Goal: Contribute content: Contribute content

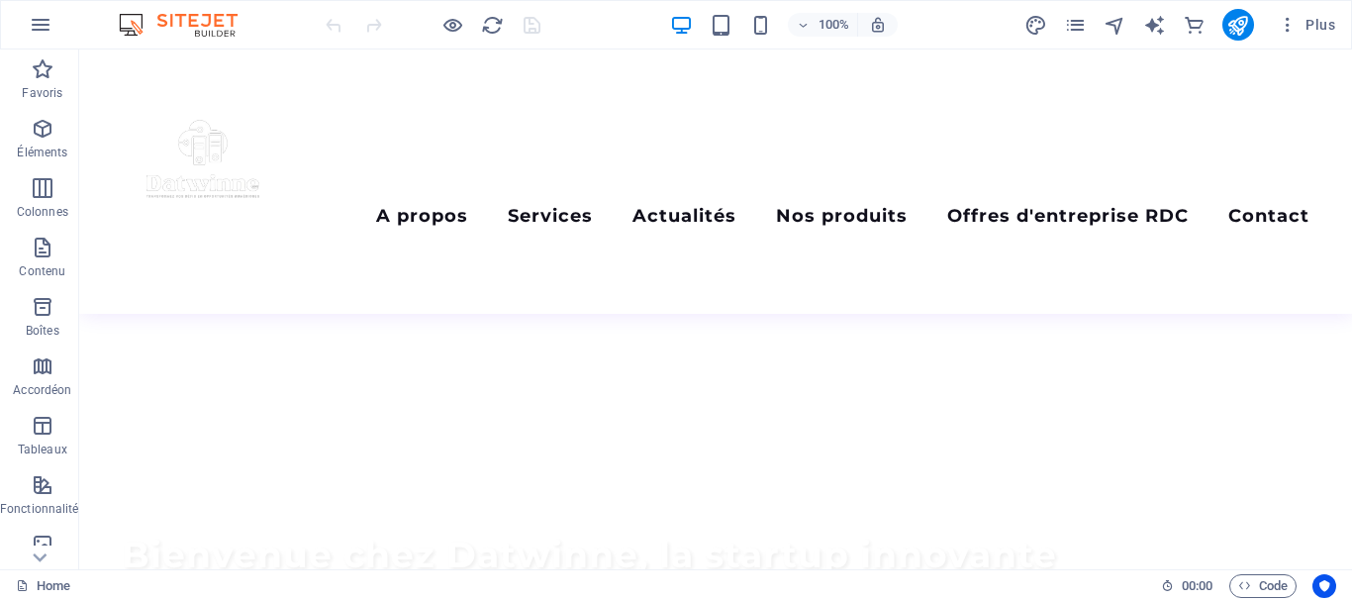
scroll to position [702, 0]
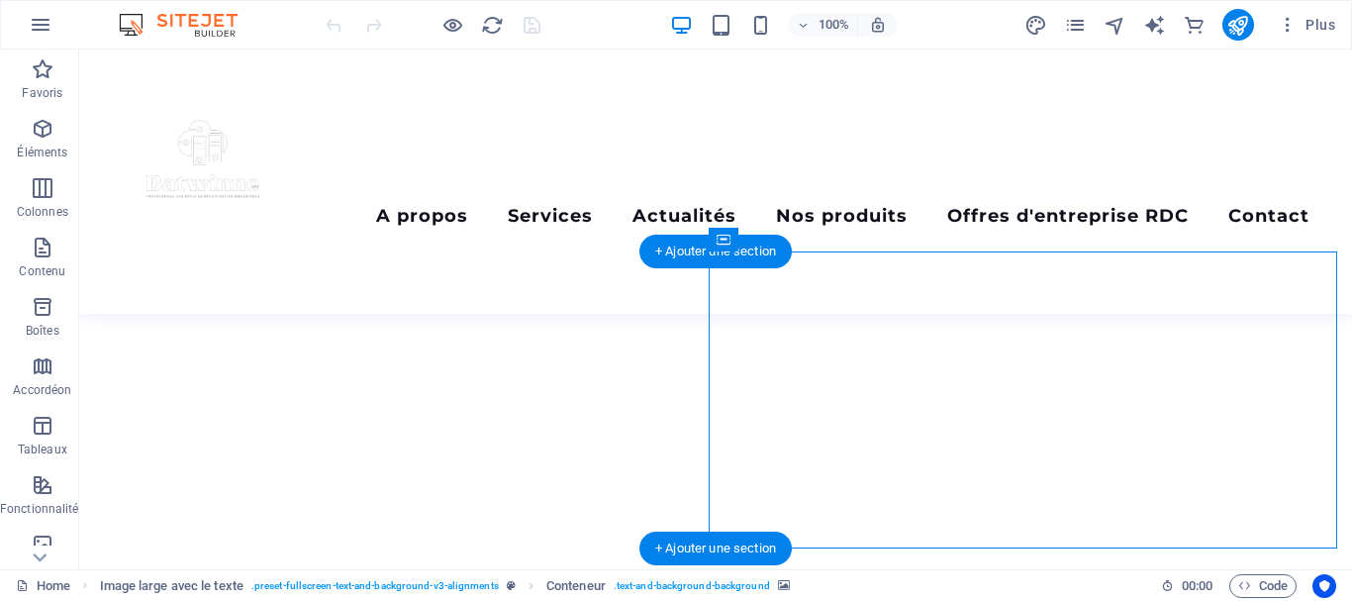
drag, startPoint x: 1054, startPoint y: 421, endPoint x: 1132, endPoint y: 417, distance: 77.3
select select "px"
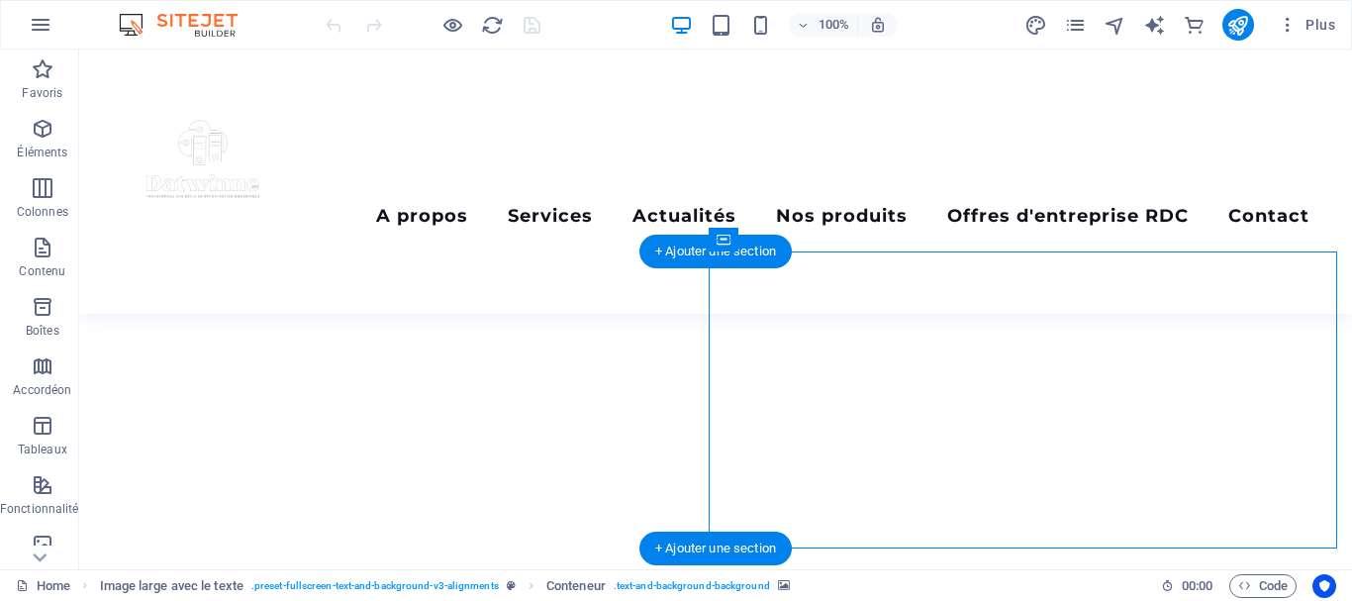
select select "px"
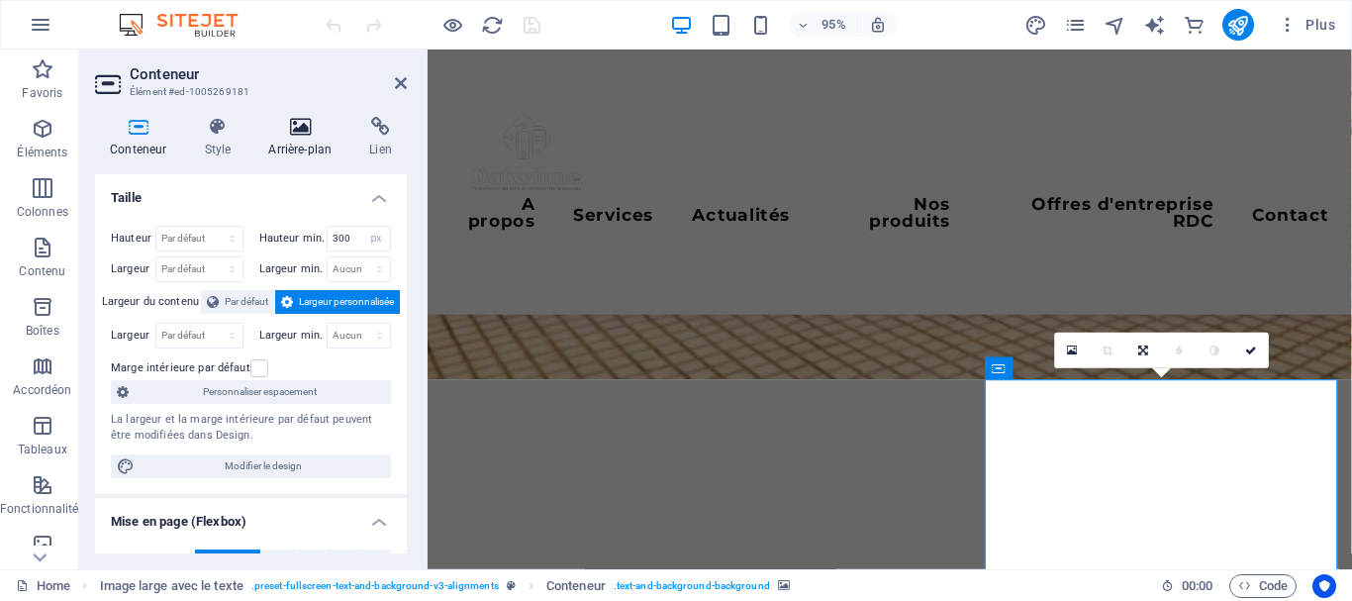
click at [294, 131] on icon at bounding box center [299, 127] width 93 height 20
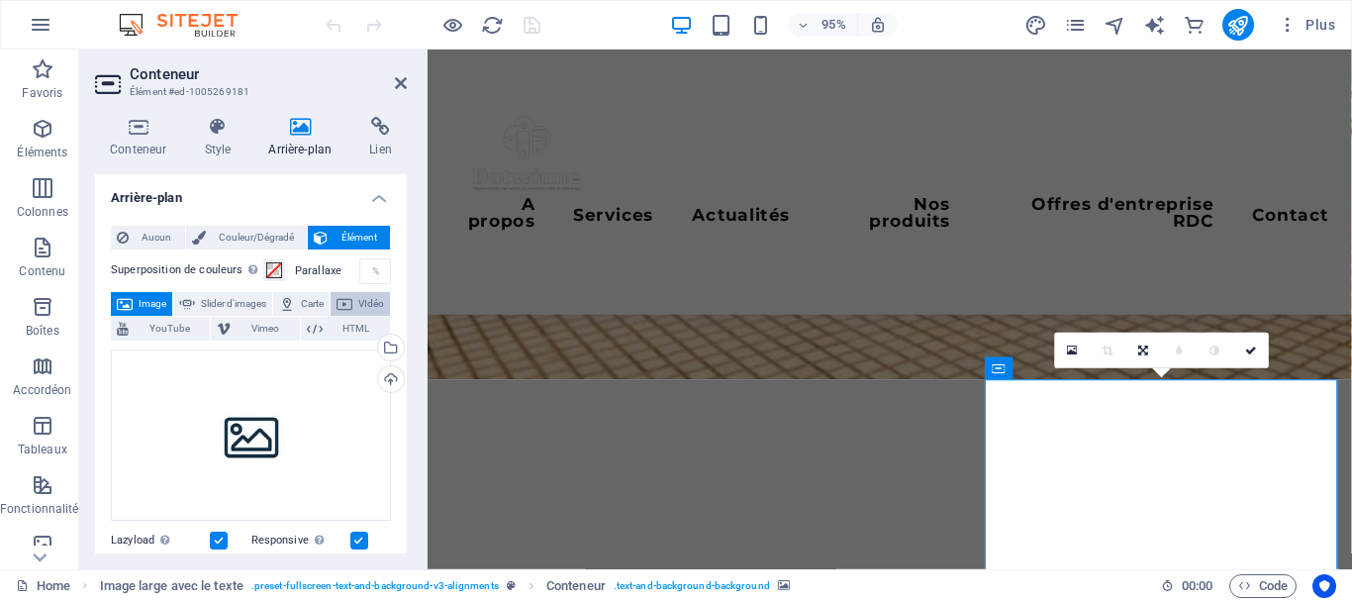
click at [358, 316] on span "VIdéo" at bounding box center [371, 304] width 26 height 24
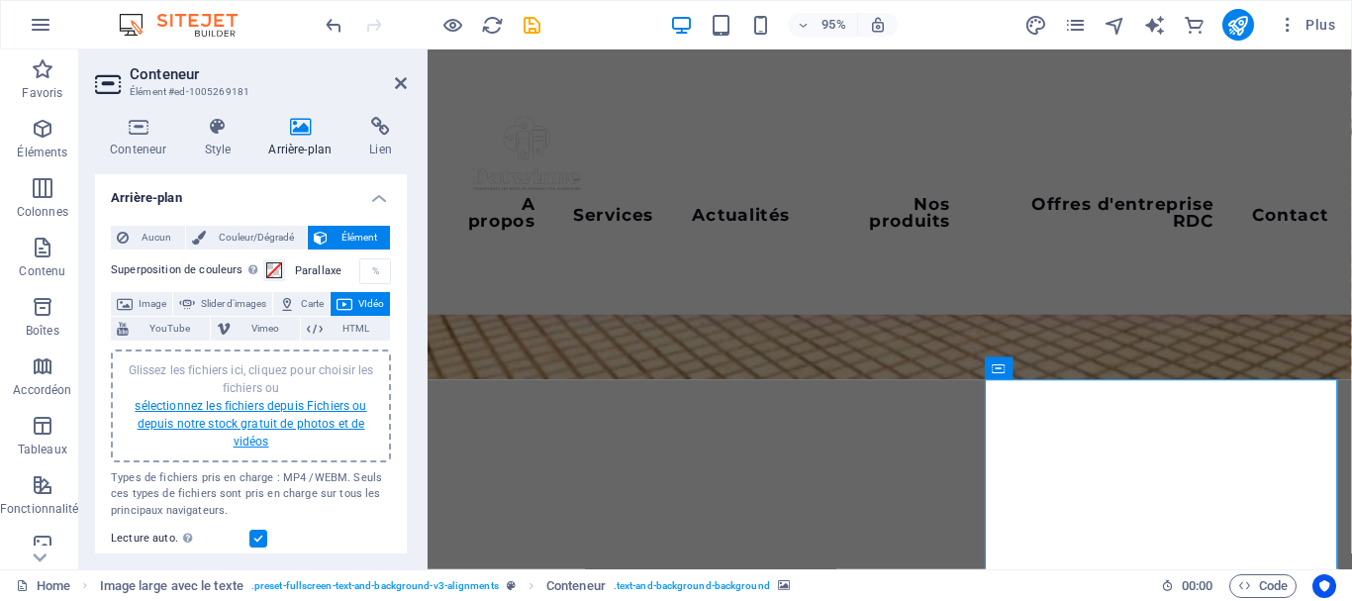
click at [229, 411] on link "sélectionnez les fichiers depuis Fichiers ou depuis notre stock gratuit de phot…" at bounding box center [251, 424] width 232 height 50
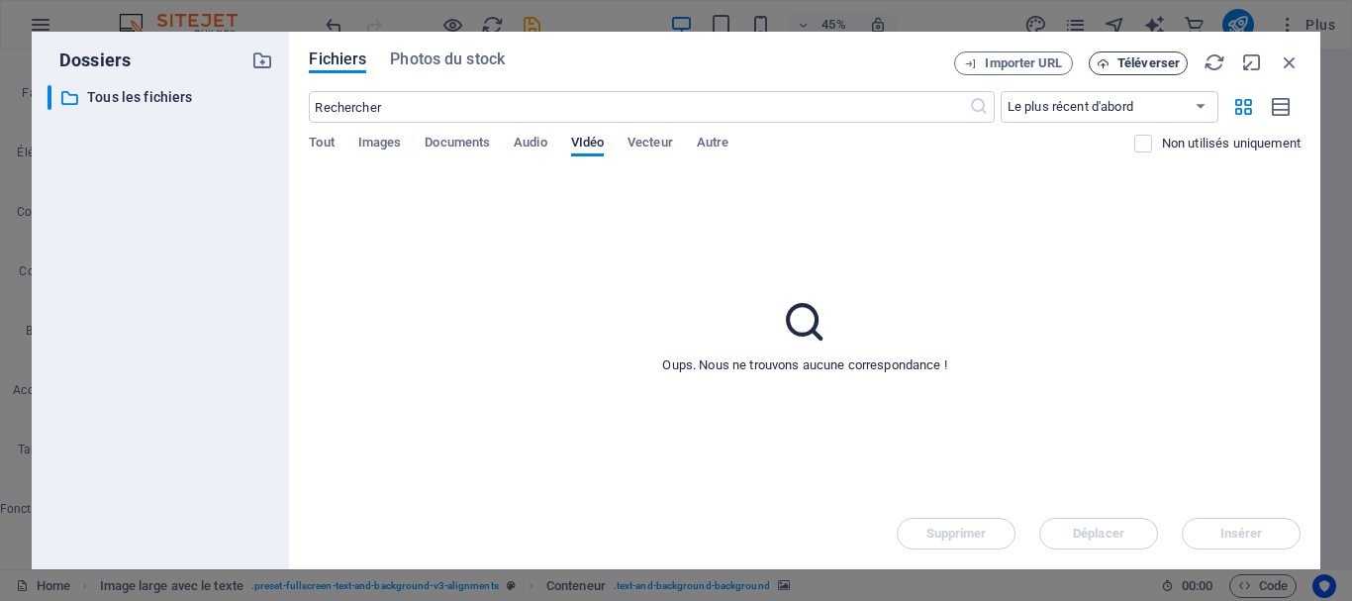
click at [1133, 59] on span "Téléverser" at bounding box center [1149, 63] width 62 height 12
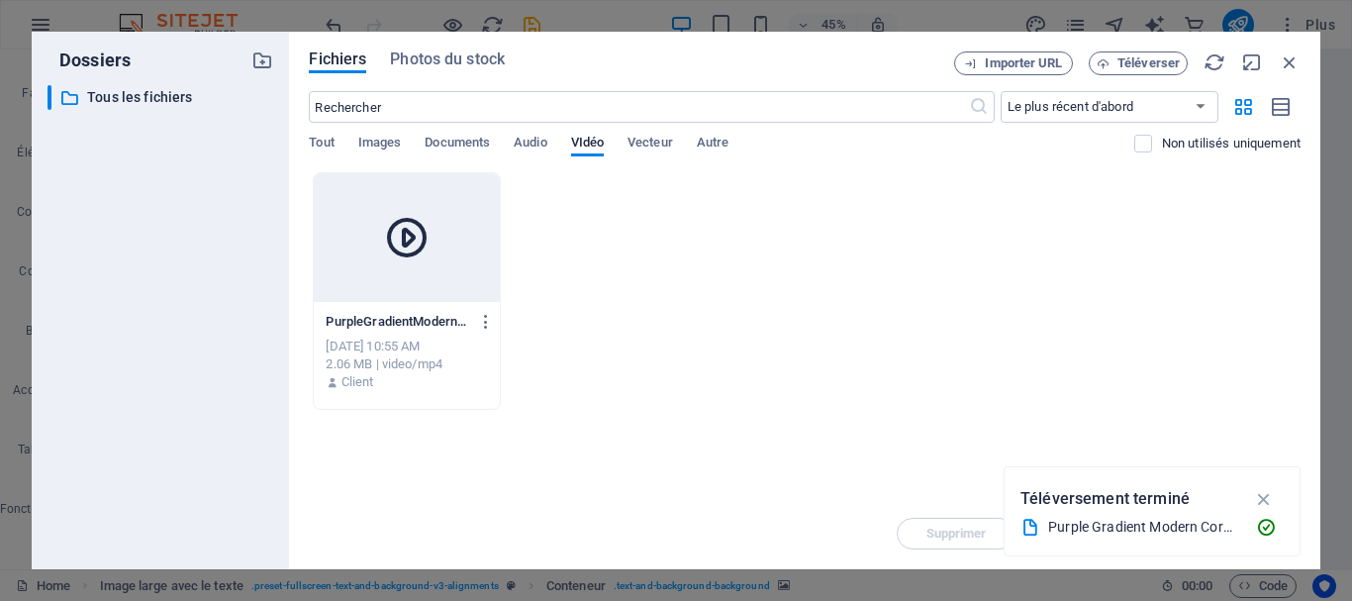
click at [386, 207] on div at bounding box center [406, 237] width 185 height 129
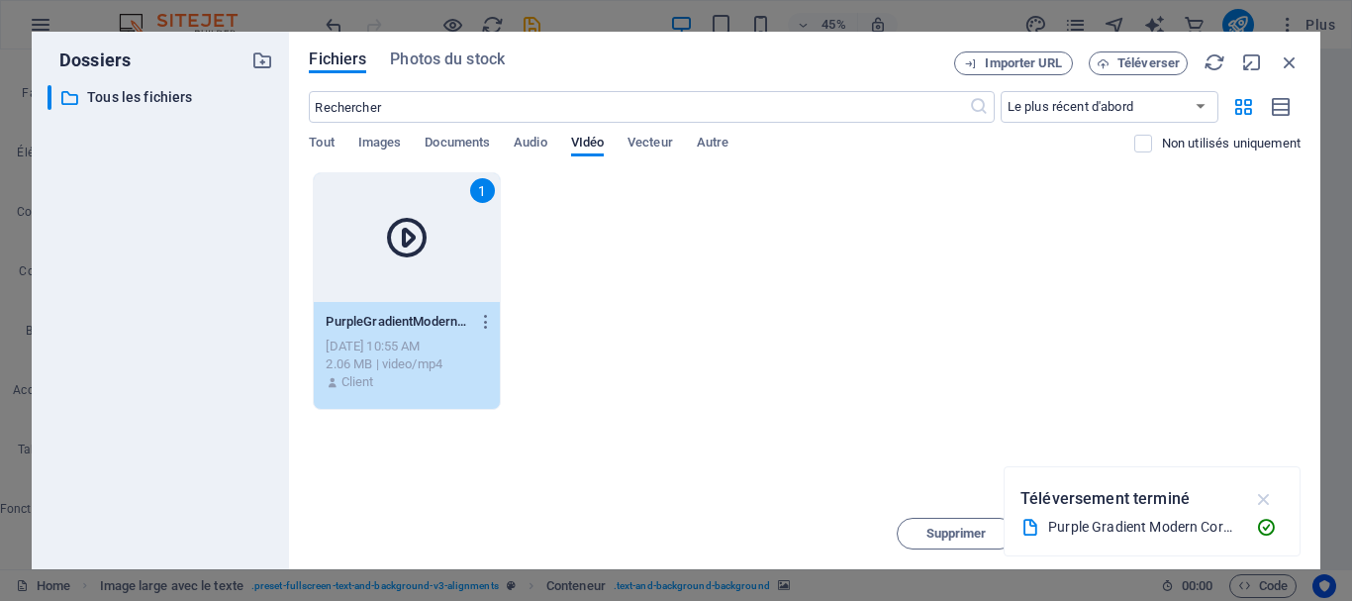
click at [1264, 495] on icon "button" at bounding box center [1264, 499] width 23 height 22
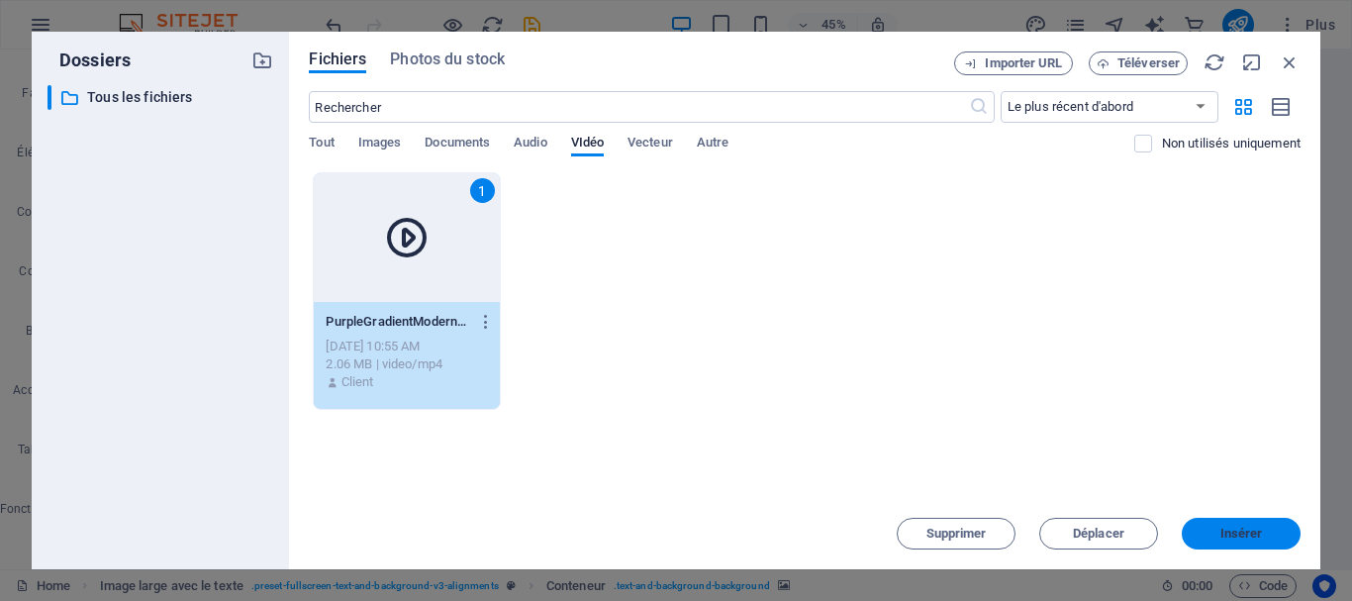
click at [1255, 535] on span "Insérer" at bounding box center [1242, 534] width 43 height 12
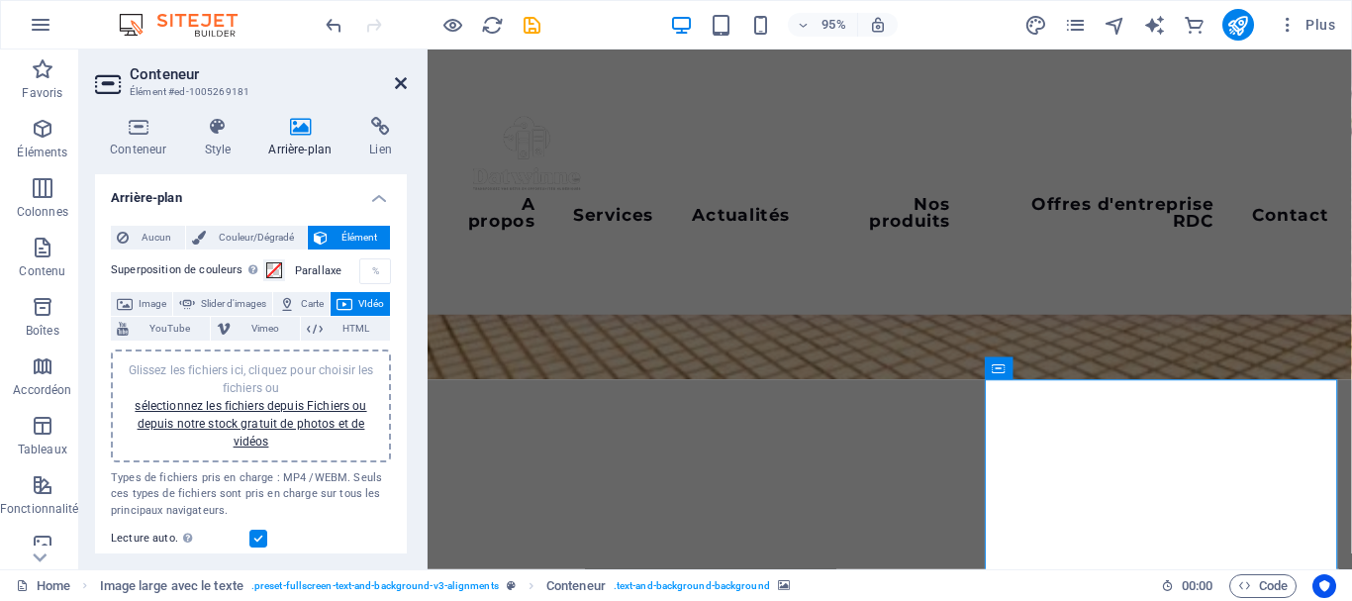
click at [402, 82] on icon at bounding box center [401, 83] width 12 height 16
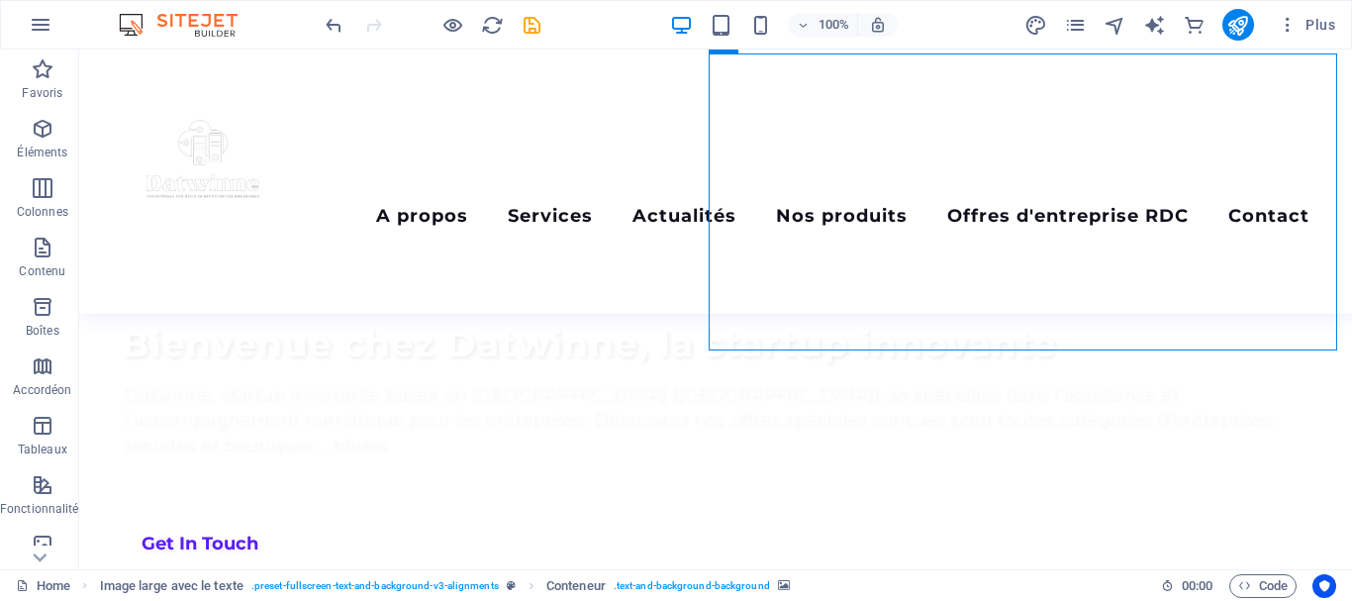
scroll to position [842, 0]
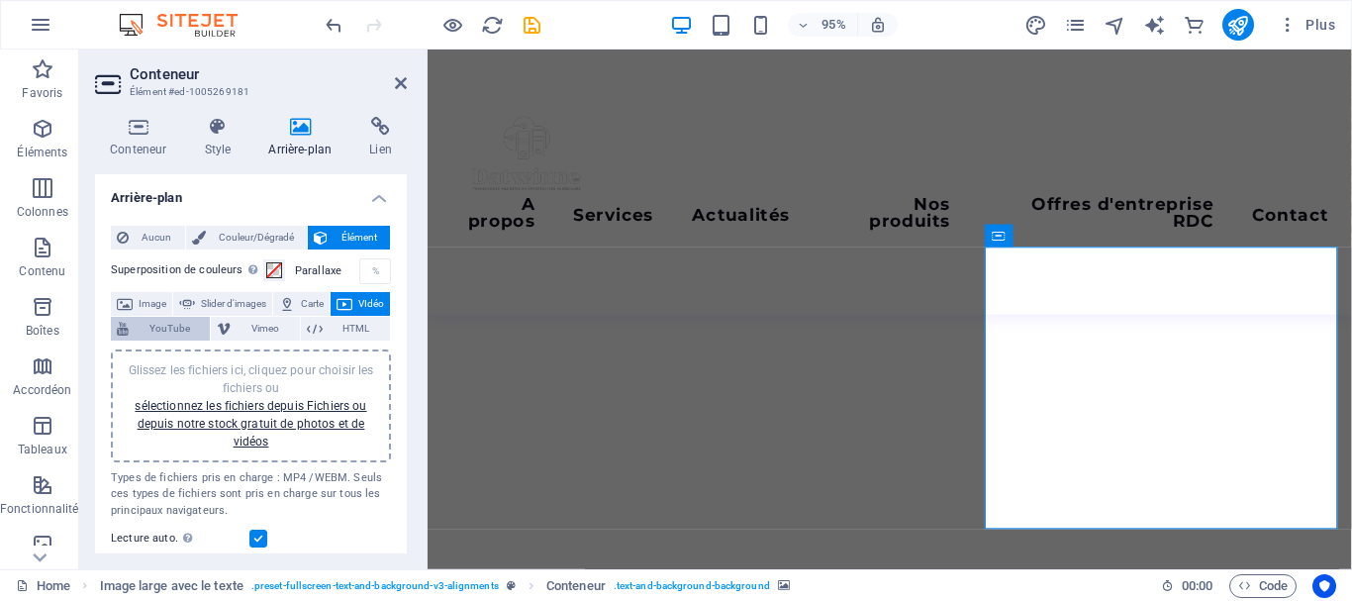
click at [204, 324] on span "YouTube" at bounding box center [169, 329] width 69 height 24
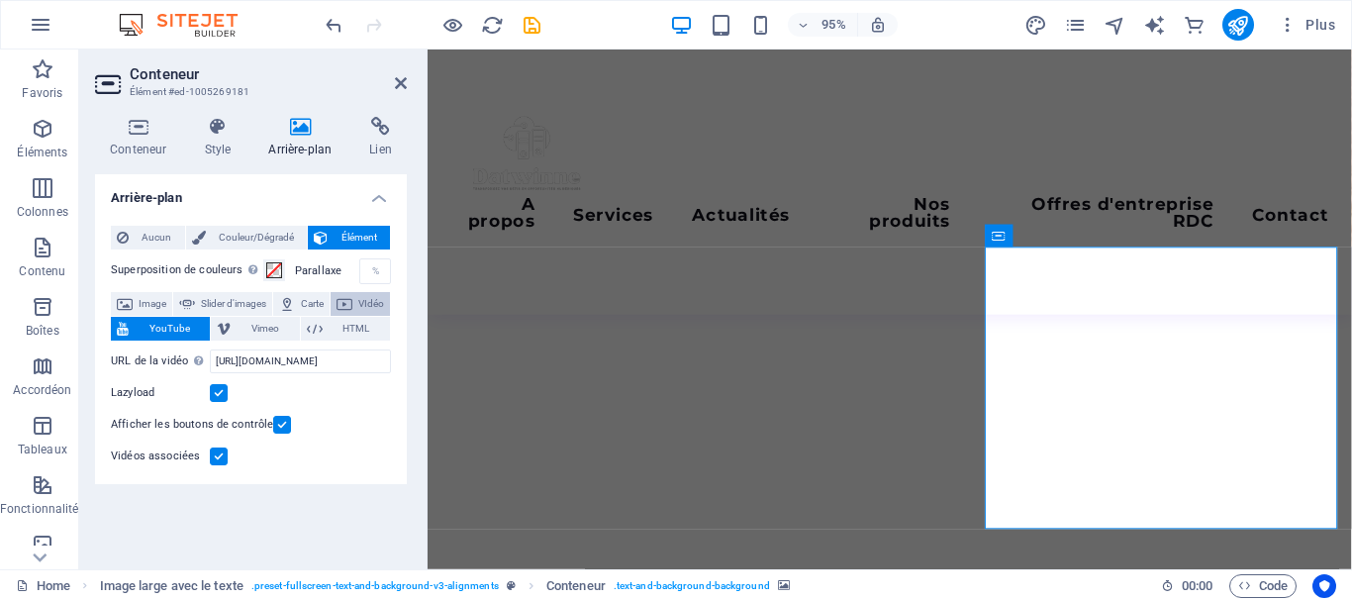
click at [358, 316] on span "VIdéo" at bounding box center [371, 304] width 26 height 24
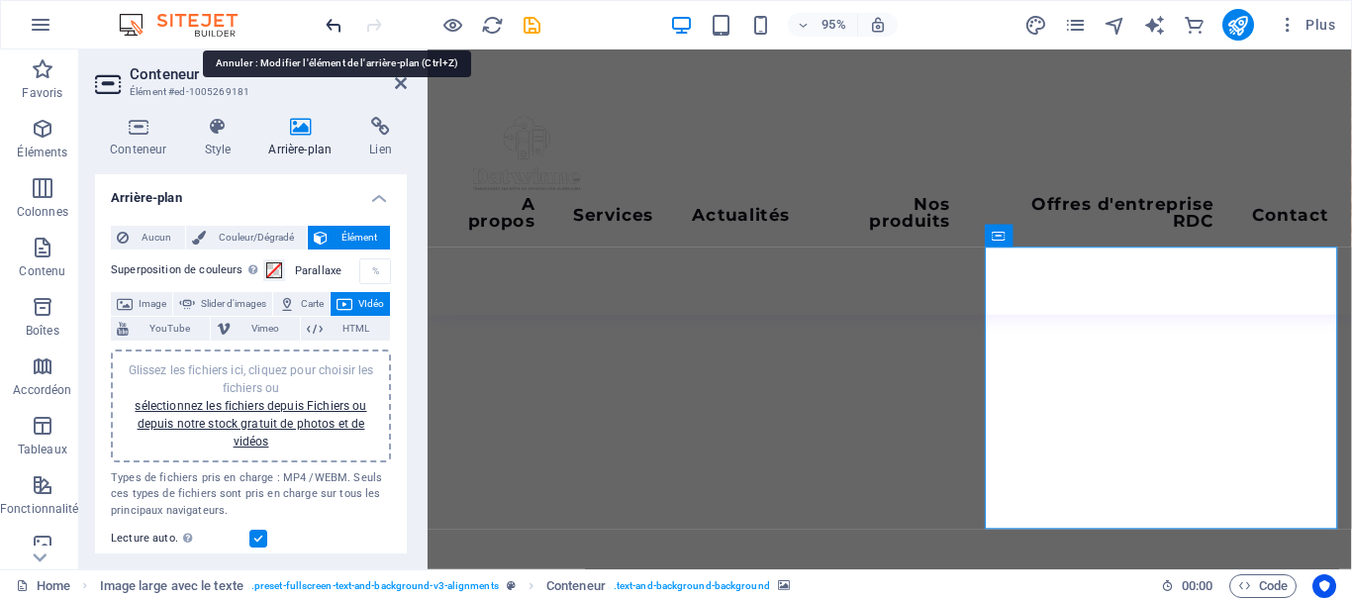
click at [335, 14] on icon "undo" at bounding box center [334, 25] width 23 height 23
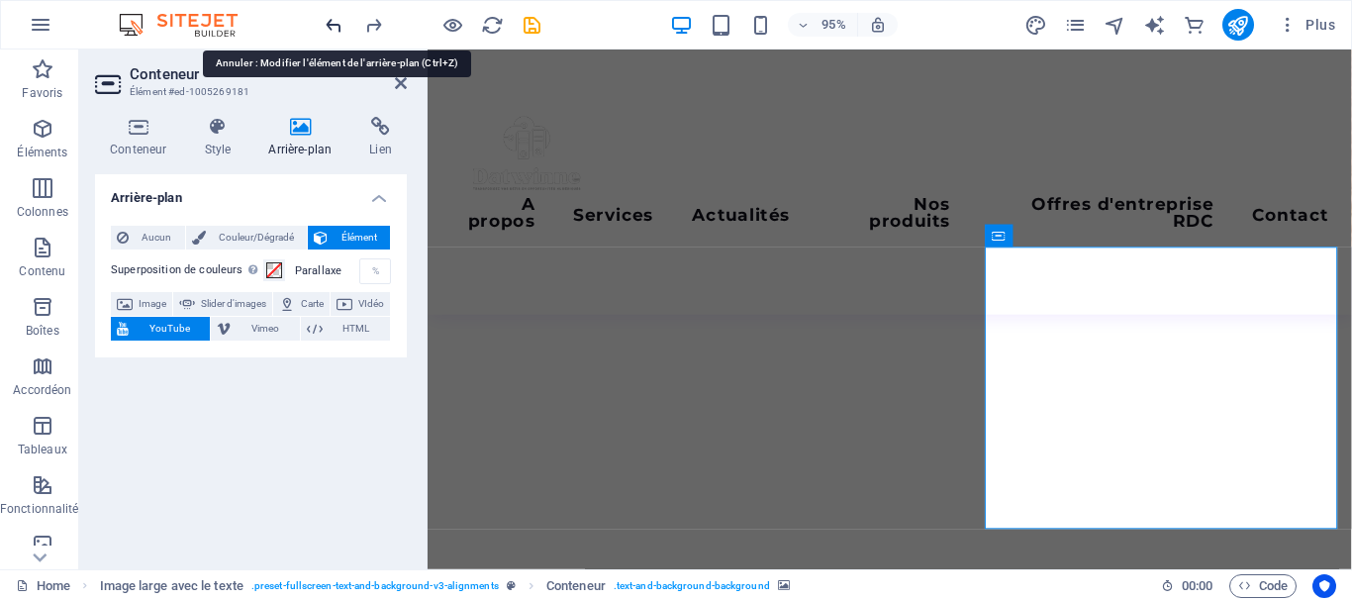
click at [335, 14] on icon "undo" at bounding box center [334, 25] width 23 height 23
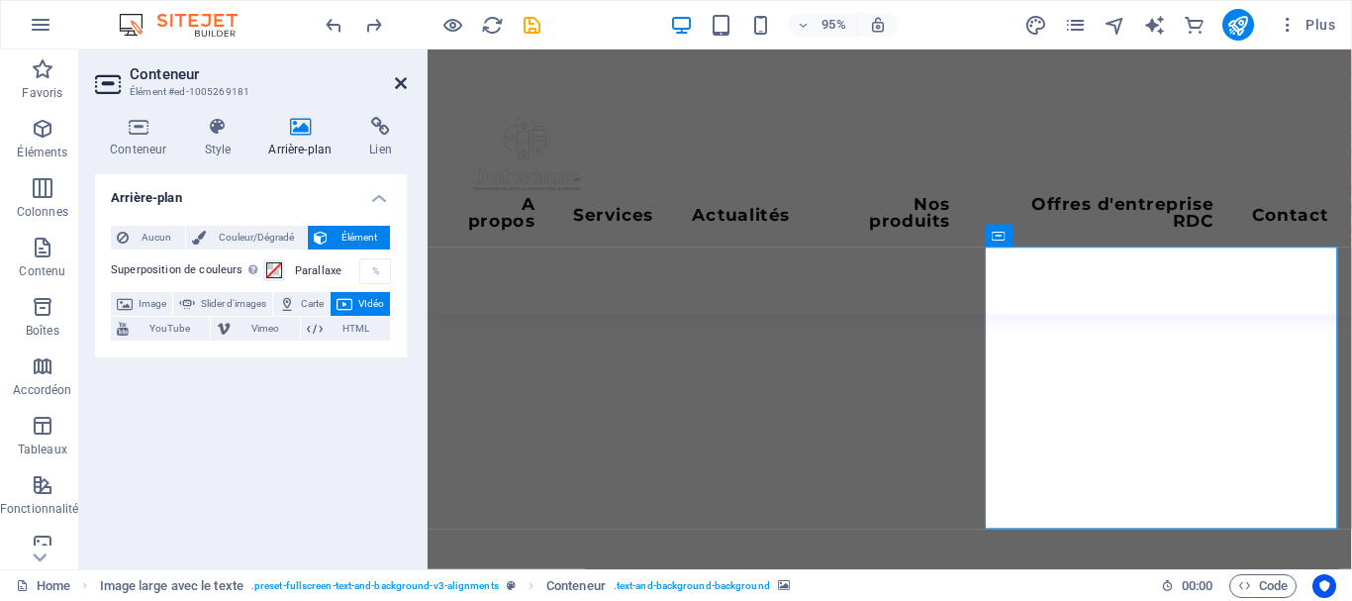
click at [400, 83] on icon at bounding box center [401, 83] width 12 height 16
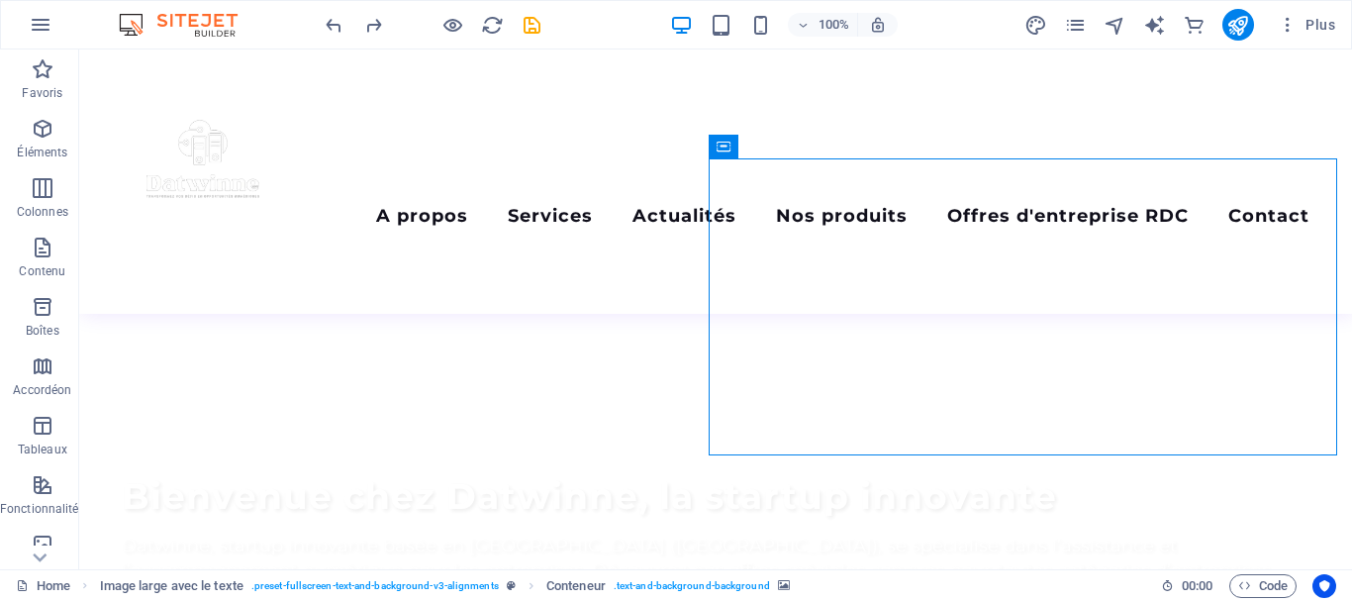
scroll to position [819, 0]
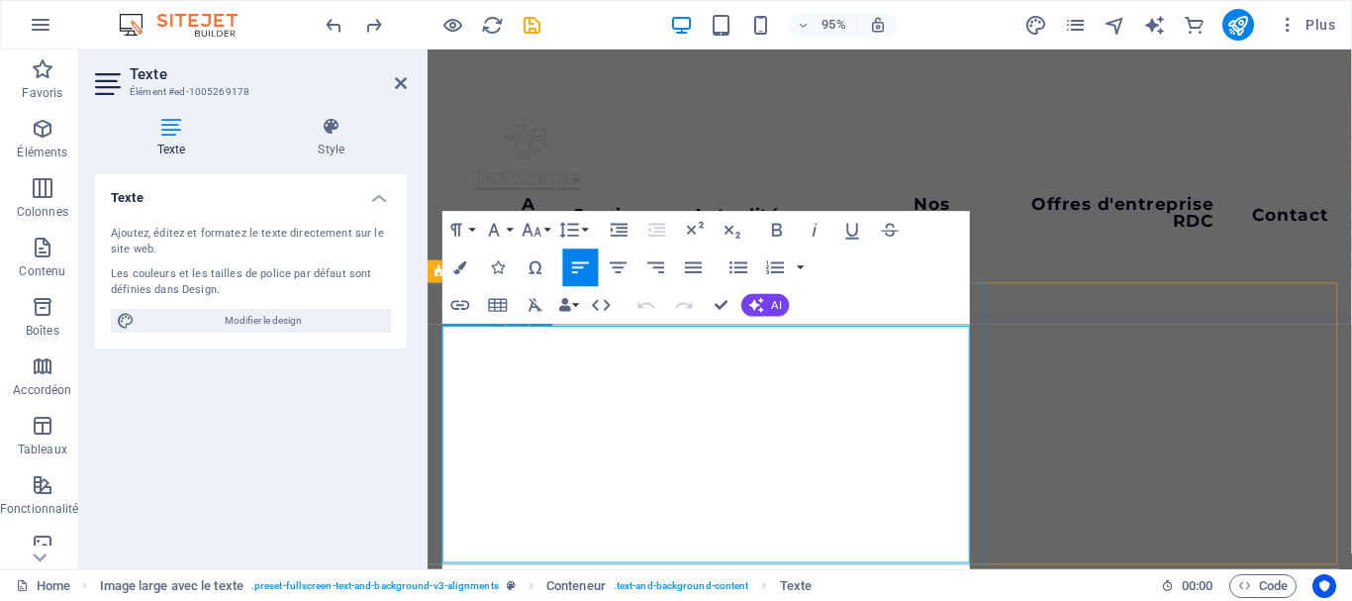
scroll to position [804, 0]
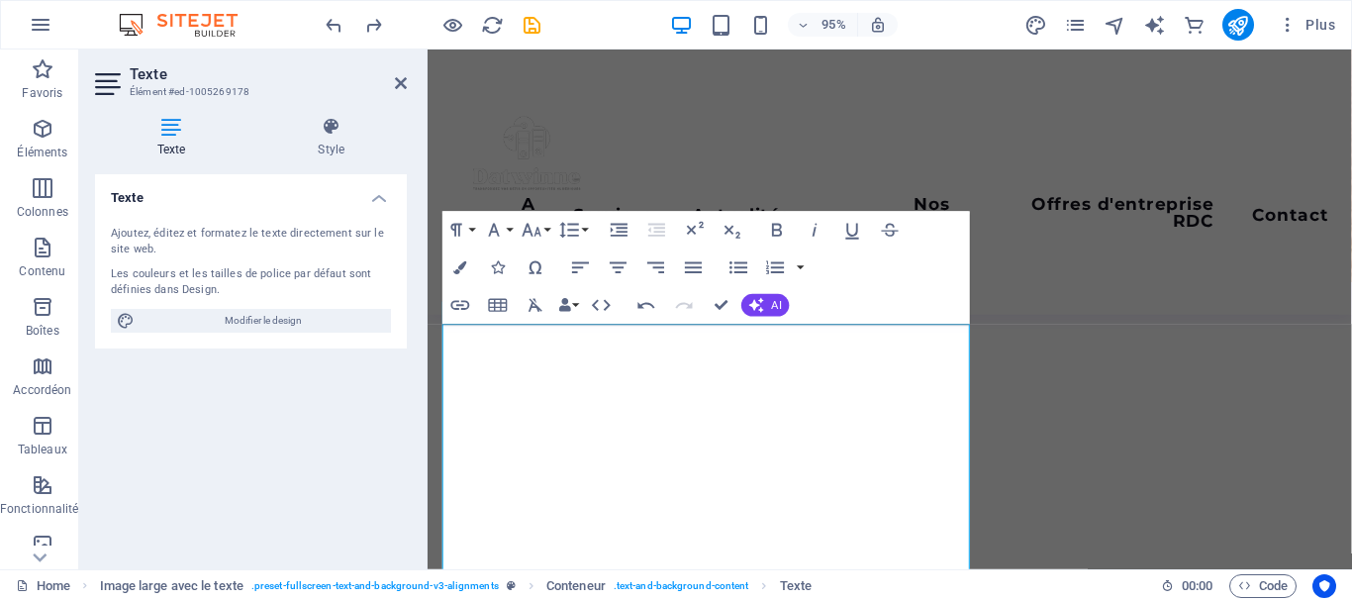
click at [391, 84] on header "Texte Élément #ed-1005269178" at bounding box center [251, 75] width 312 height 51
click at [400, 84] on icon at bounding box center [401, 83] width 12 height 16
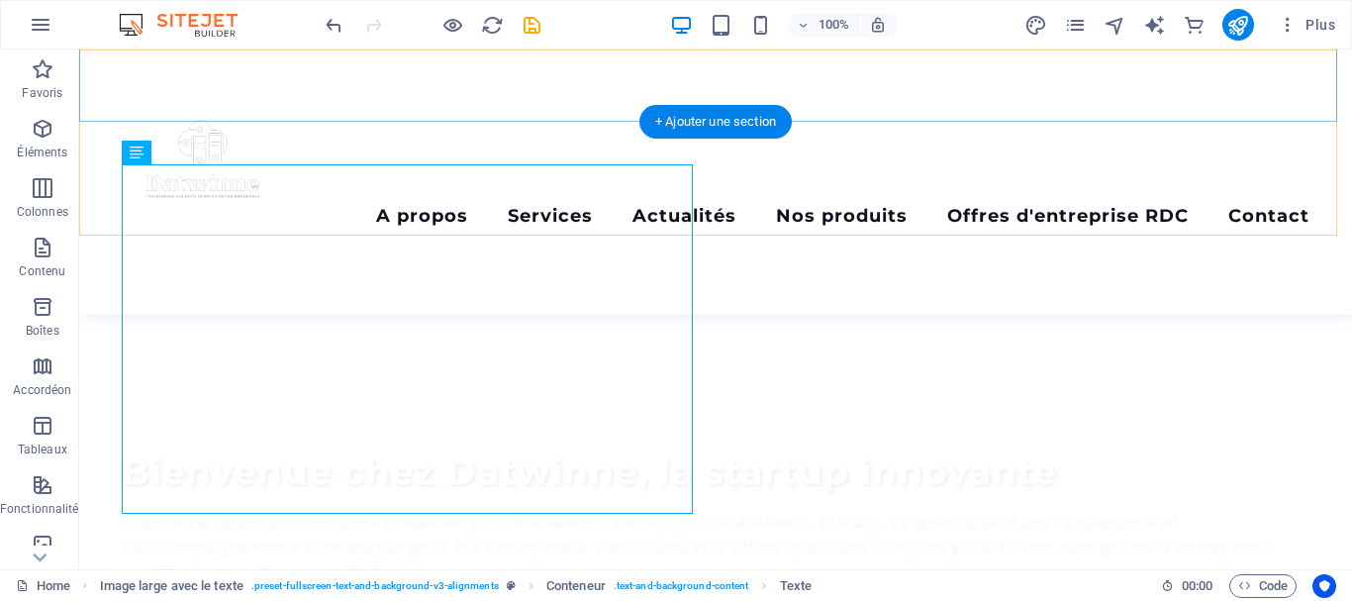
scroll to position [832, 0]
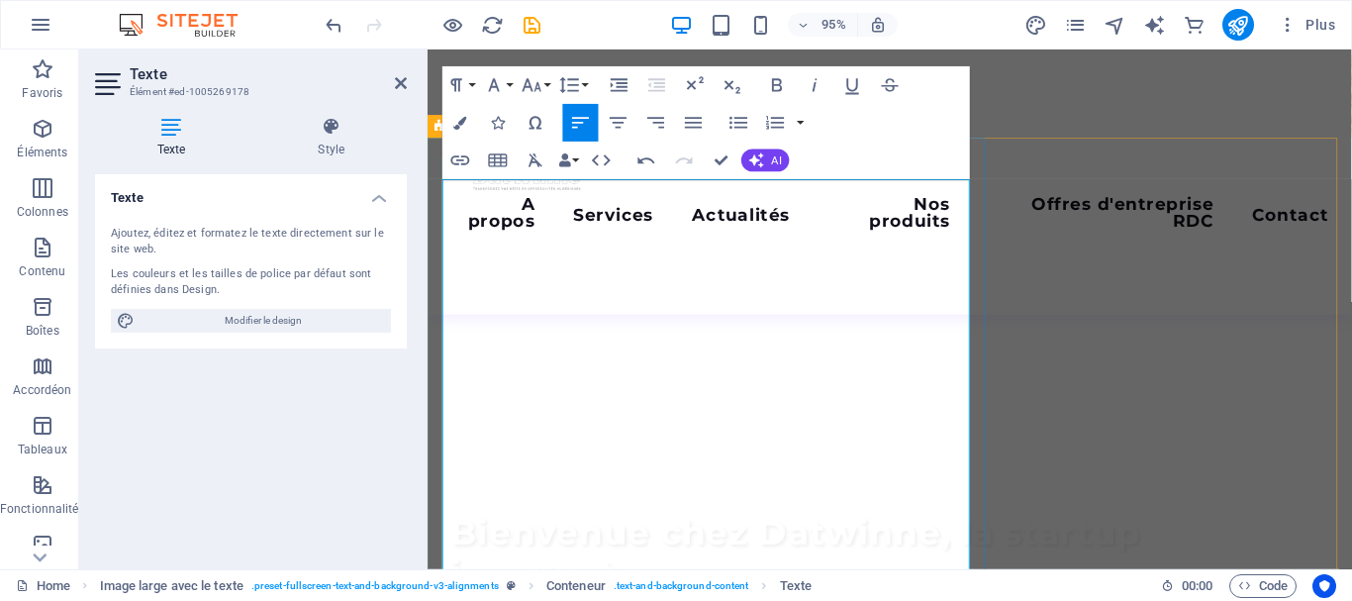
scroll to position [932, 0]
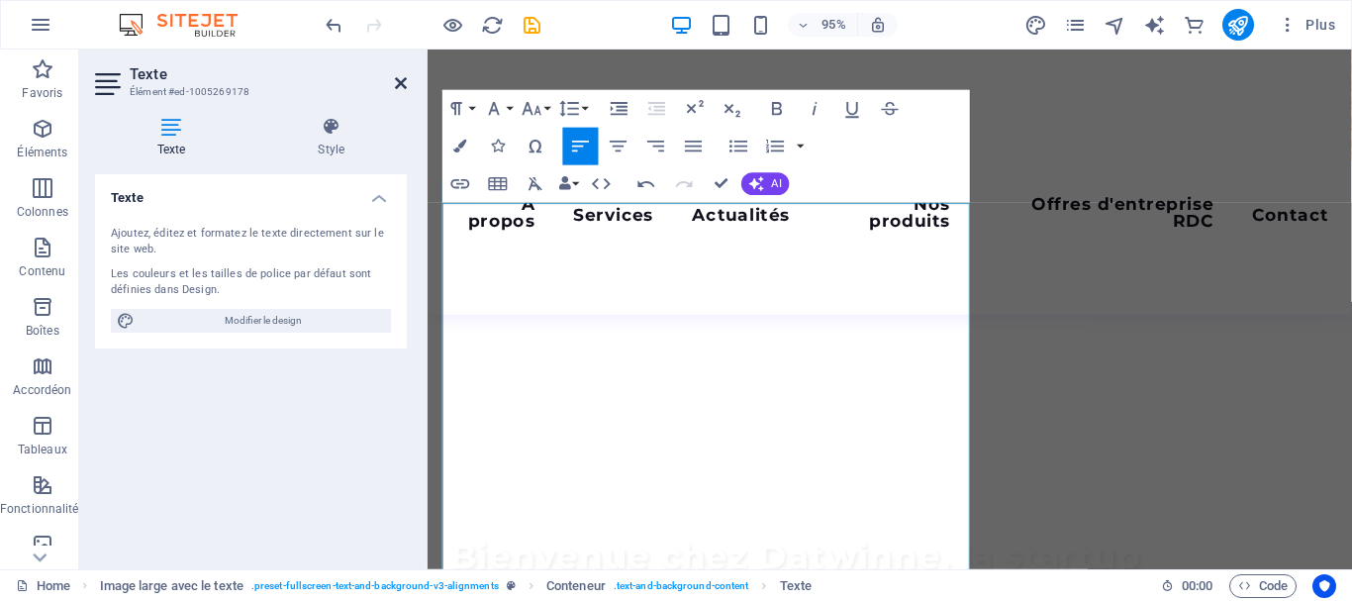
click at [398, 85] on icon at bounding box center [401, 83] width 12 height 16
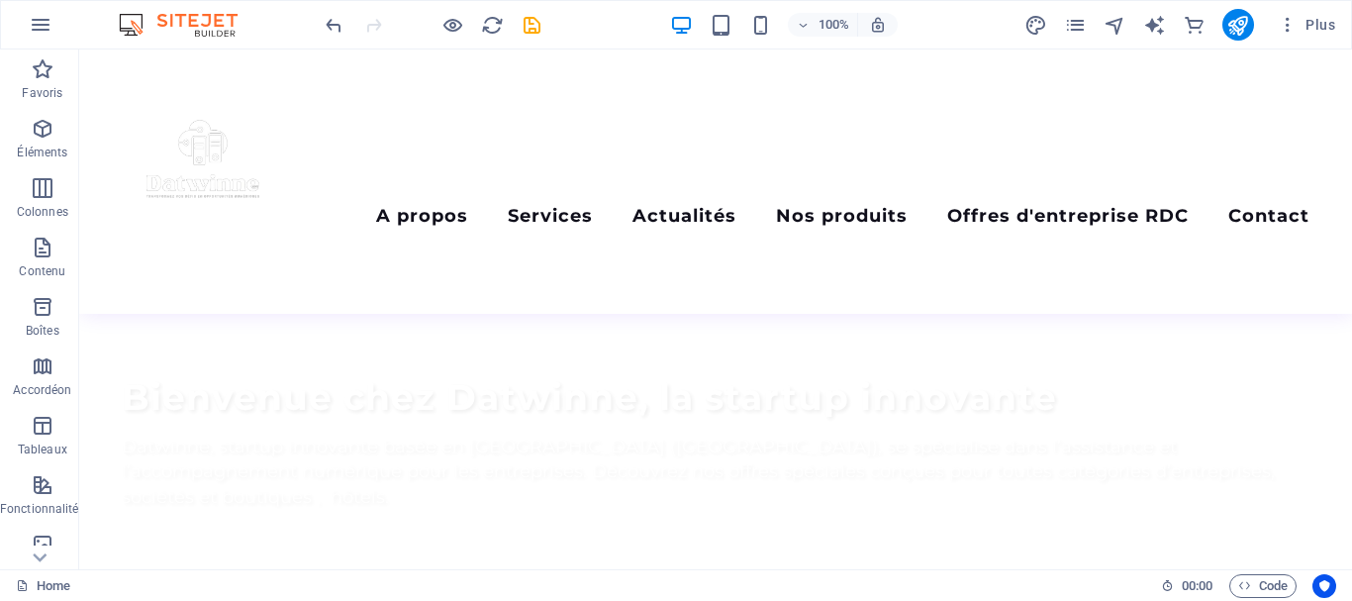
scroll to position [931, 0]
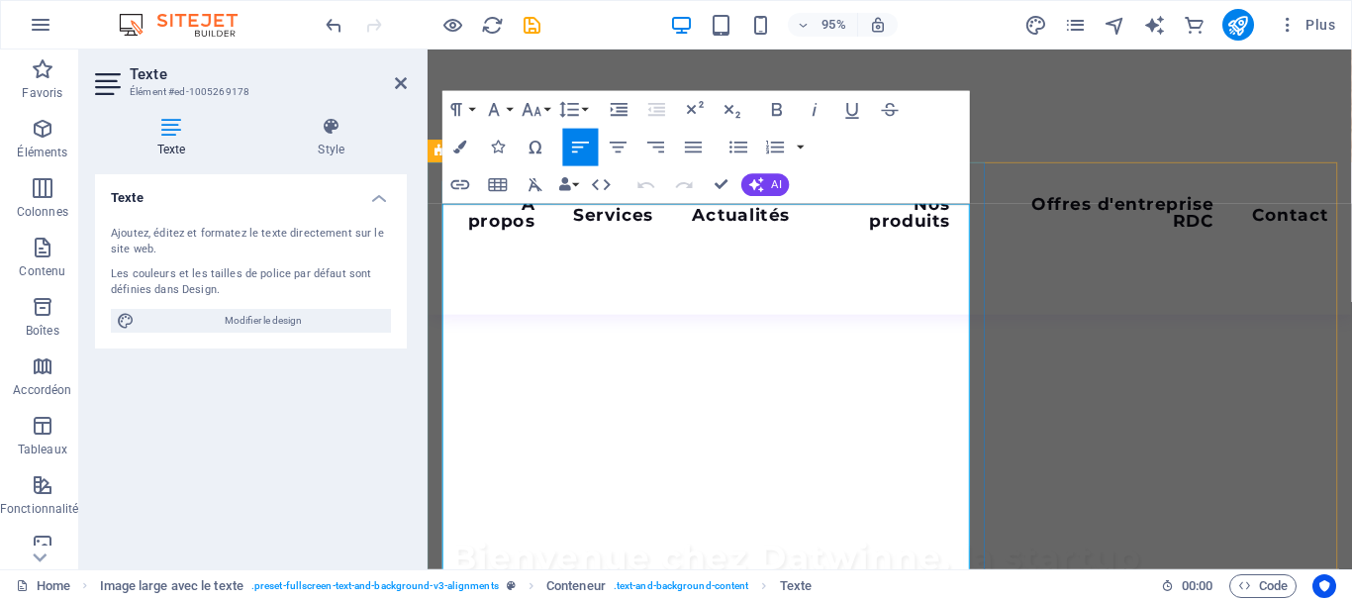
click at [407, 88] on aside "Texte Élément #ed-1005269178 Texte Style Texte Ajoutez, éditez et formatez le t…" at bounding box center [253, 310] width 348 height 520
click at [400, 84] on icon at bounding box center [401, 83] width 12 height 16
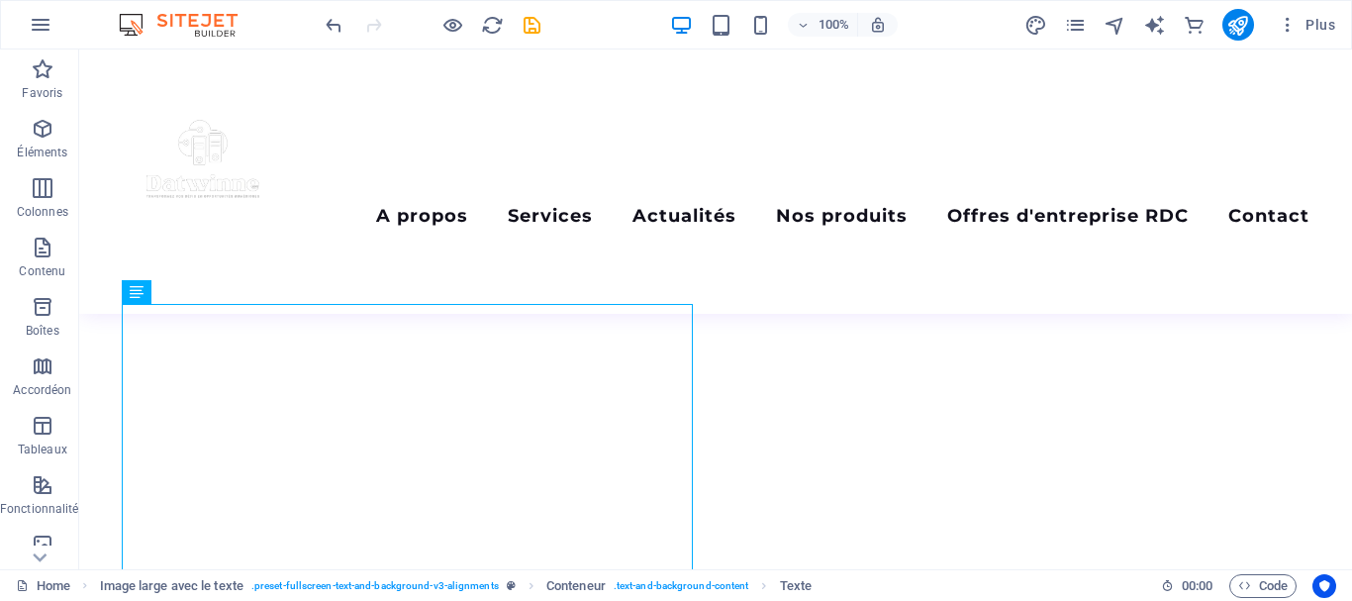
scroll to position [679, 0]
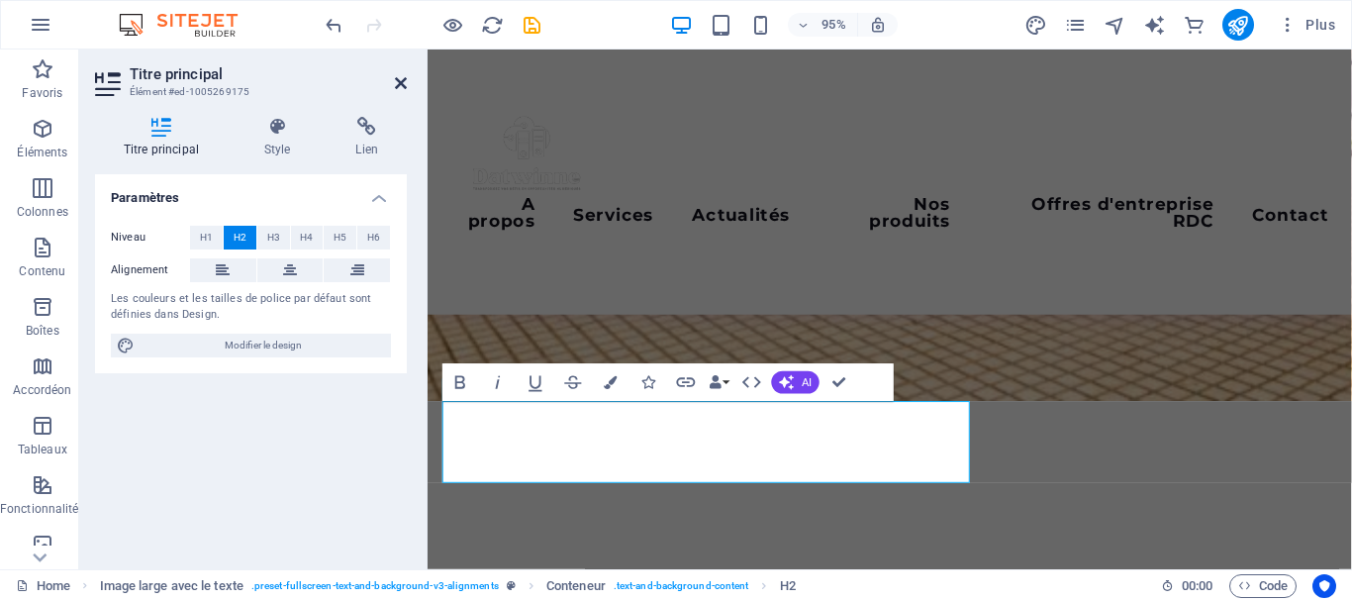
click at [404, 79] on icon at bounding box center [401, 83] width 12 height 16
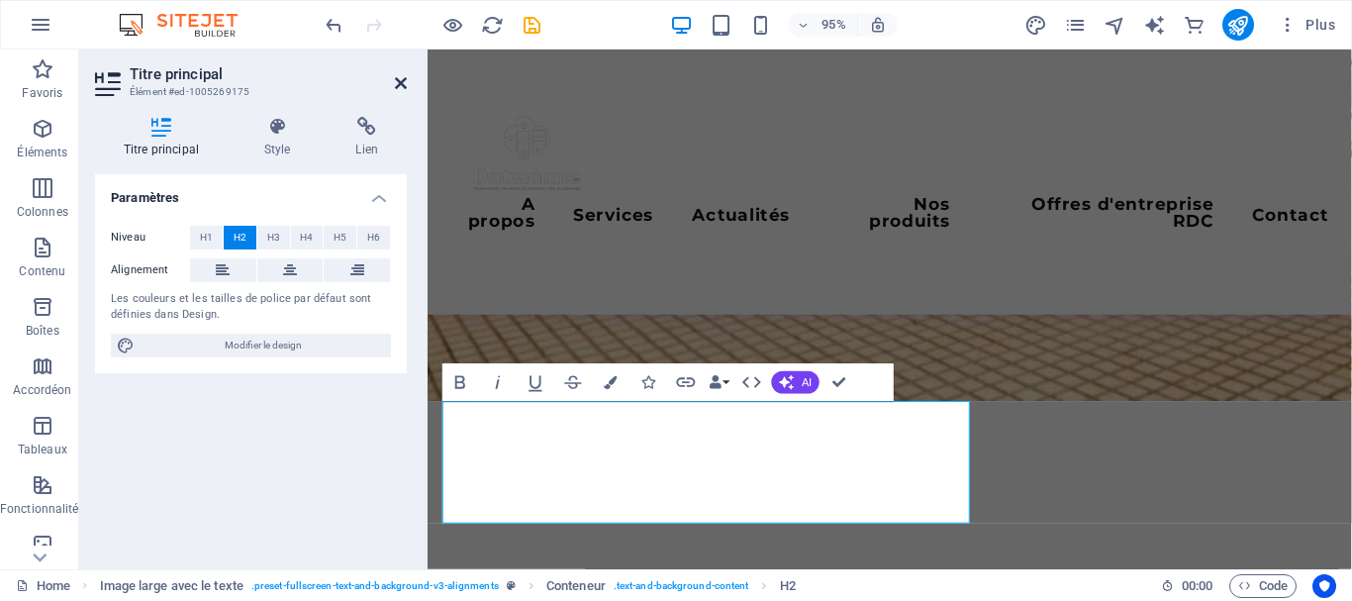
click at [401, 84] on icon at bounding box center [401, 83] width 12 height 16
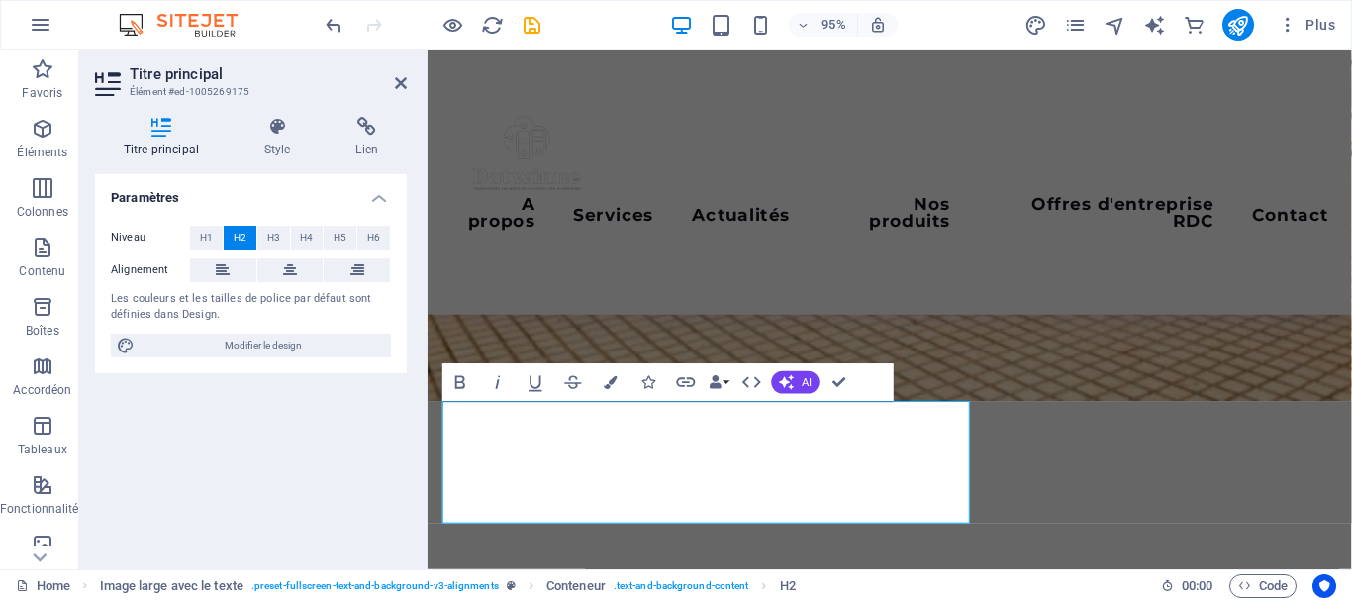
click at [394, 74] on h2 "Titre principal" at bounding box center [268, 74] width 277 height 18
click at [397, 82] on icon at bounding box center [401, 83] width 12 height 16
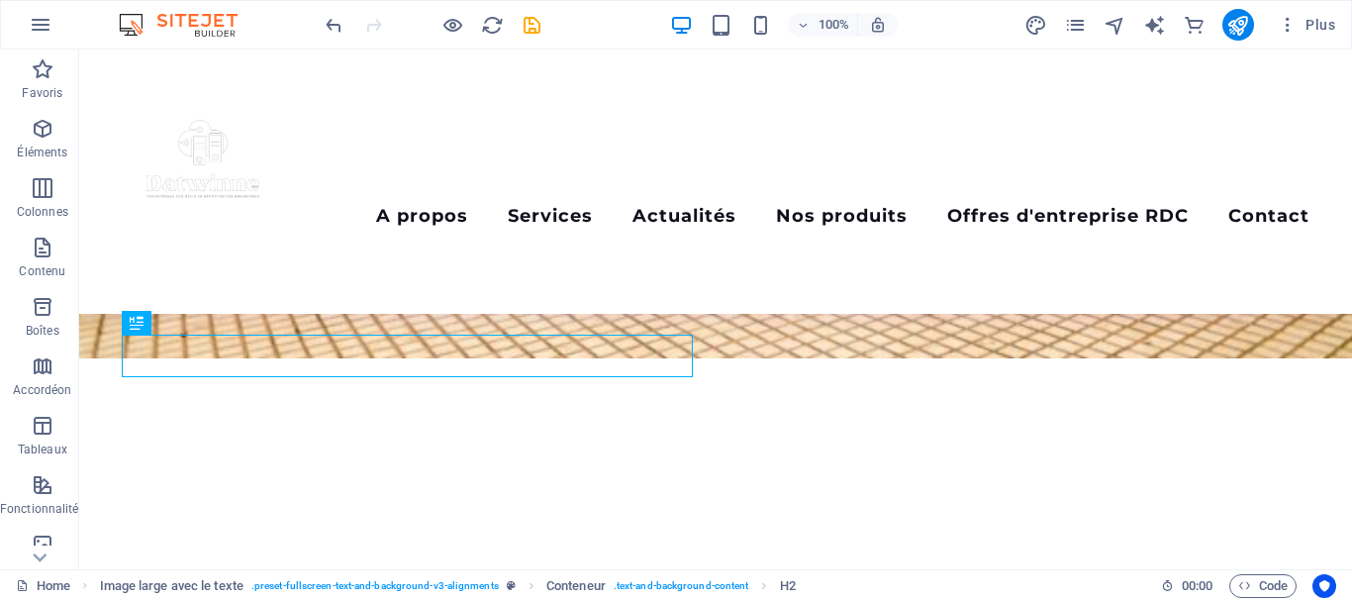
scroll to position [631, 0]
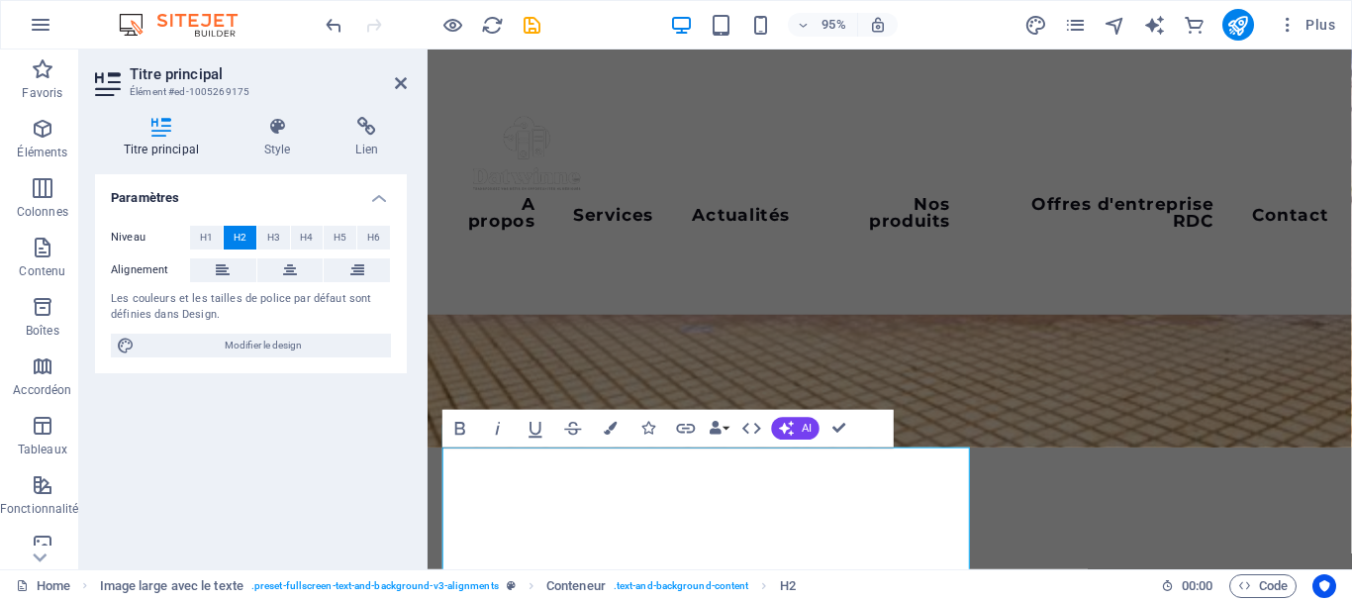
click at [407, 78] on aside "Titre principal Élément #ed-1005269175 Titre principal Style Lien Paramètres Ni…" at bounding box center [253, 310] width 348 height 520
click at [400, 78] on icon at bounding box center [401, 83] width 12 height 16
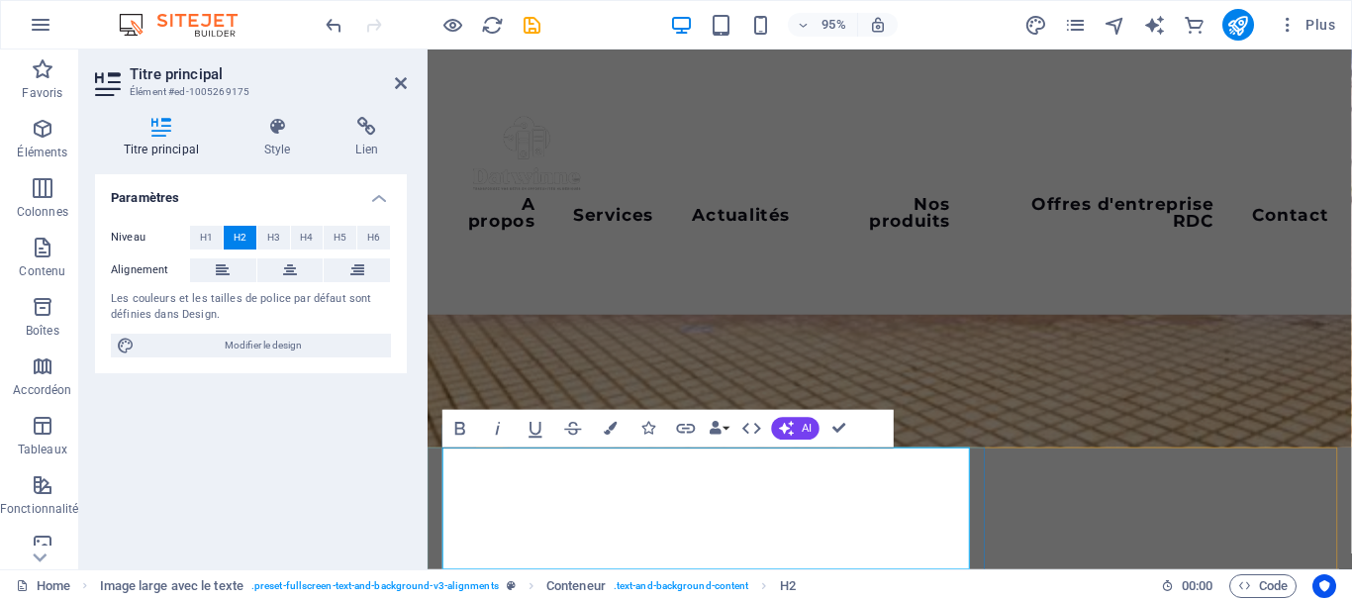
click at [278, 242] on span "H3" at bounding box center [273, 238] width 13 height 24
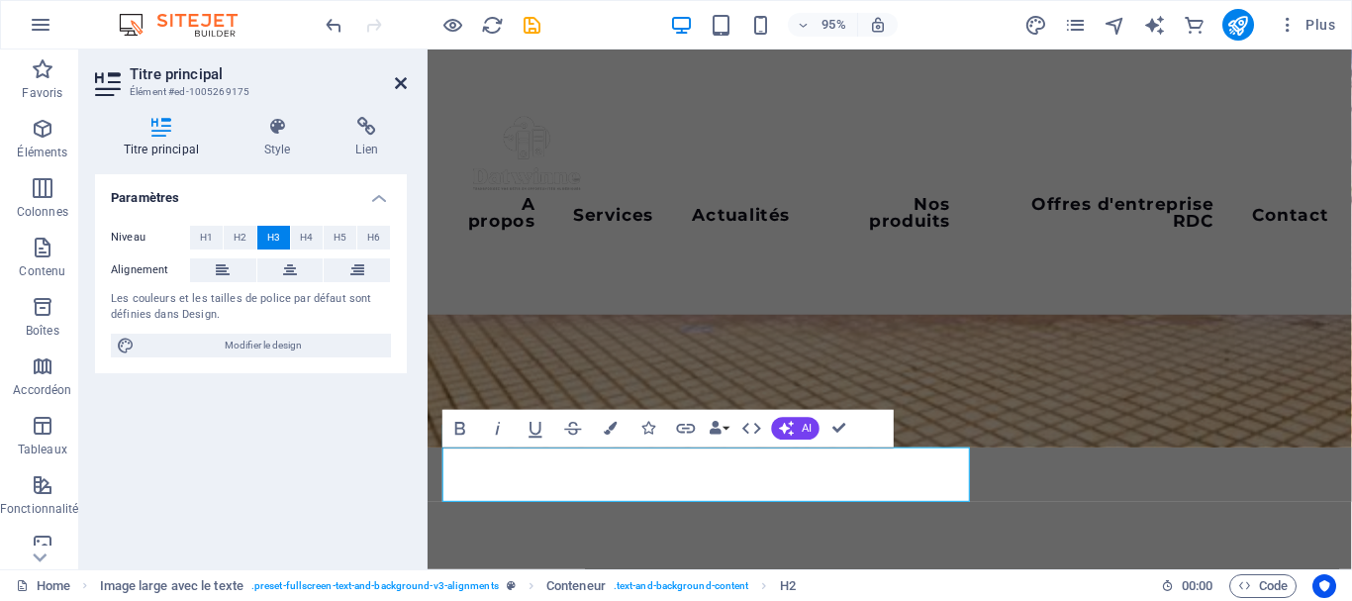
click at [402, 82] on icon at bounding box center [401, 83] width 12 height 16
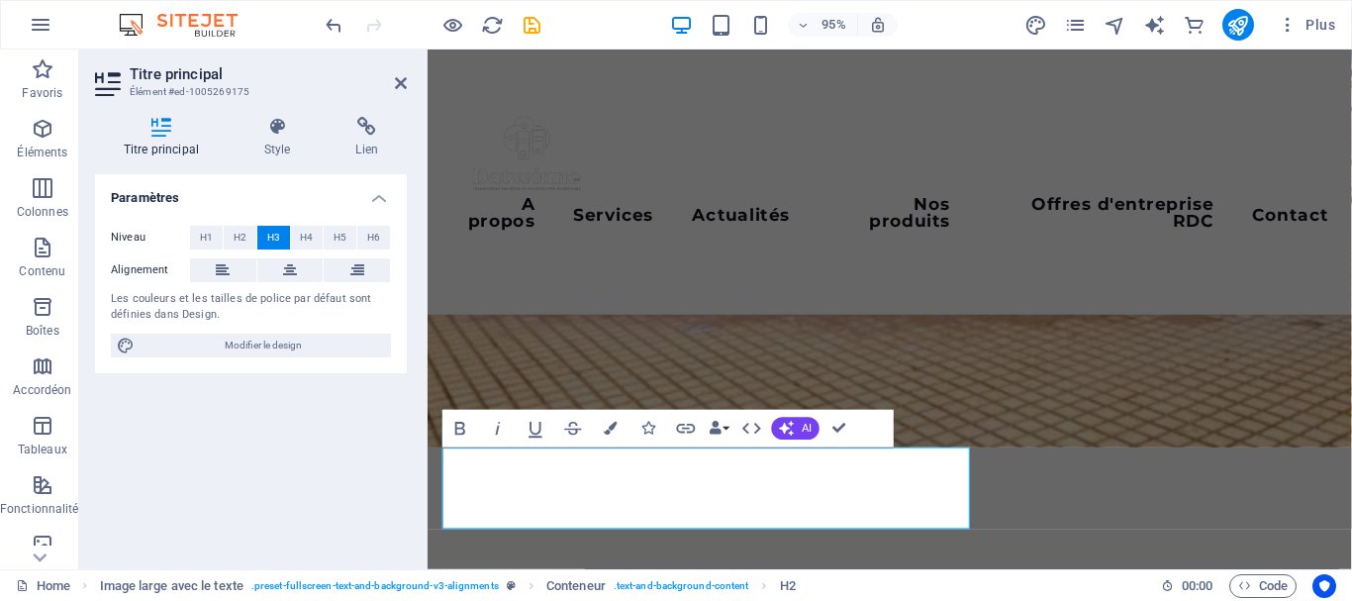
click at [393, 82] on h2 "Titre principal" at bounding box center [268, 74] width 277 height 18
click at [406, 83] on icon at bounding box center [401, 83] width 12 height 16
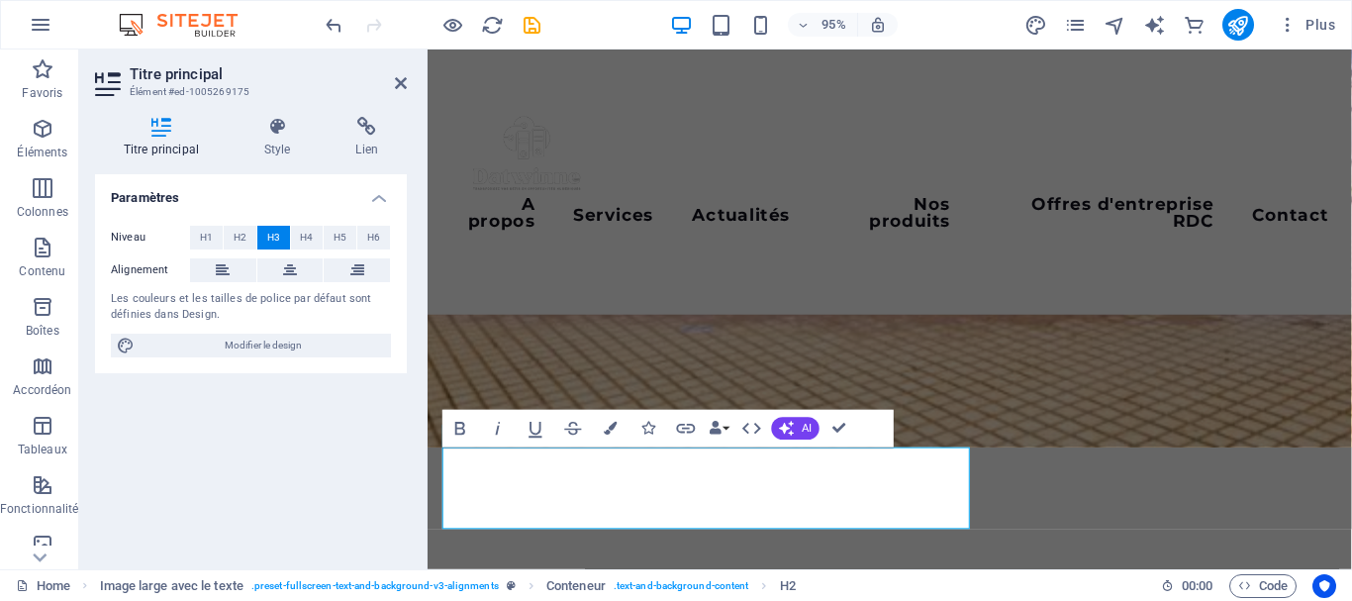
click at [402, 92] on header "Titre principal Élément #ed-1005269175" at bounding box center [251, 75] width 312 height 51
click at [398, 83] on icon at bounding box center [401, 83] width 12 height 16
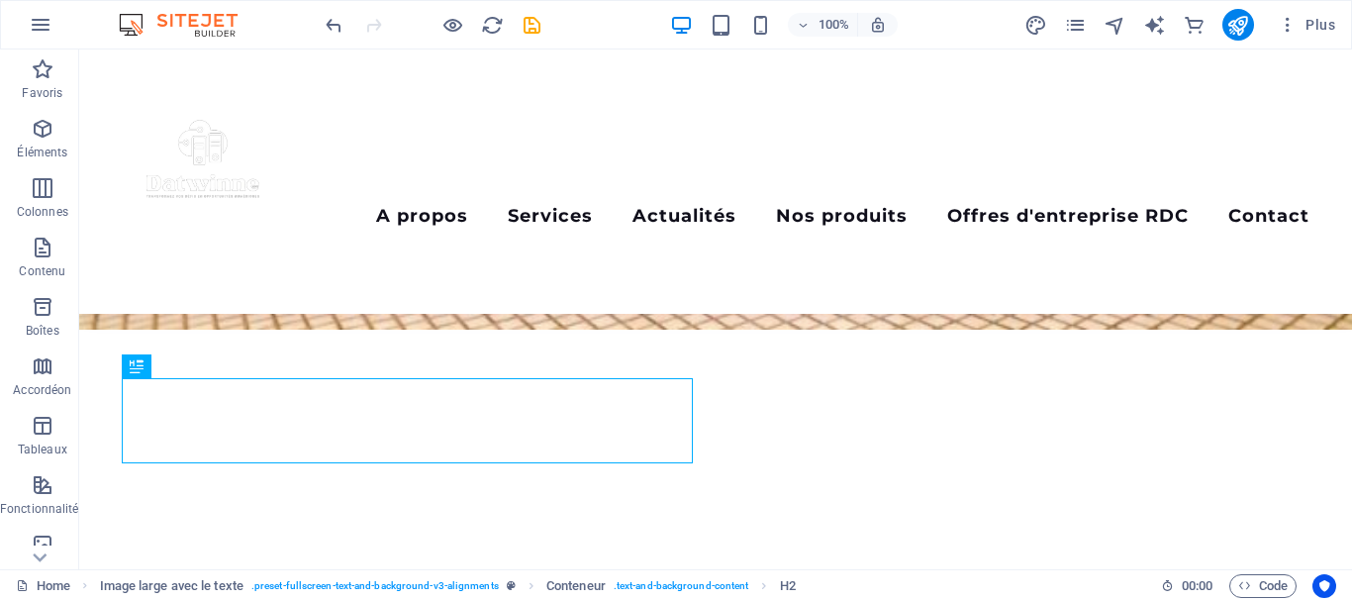
scroll to position [636, 0]
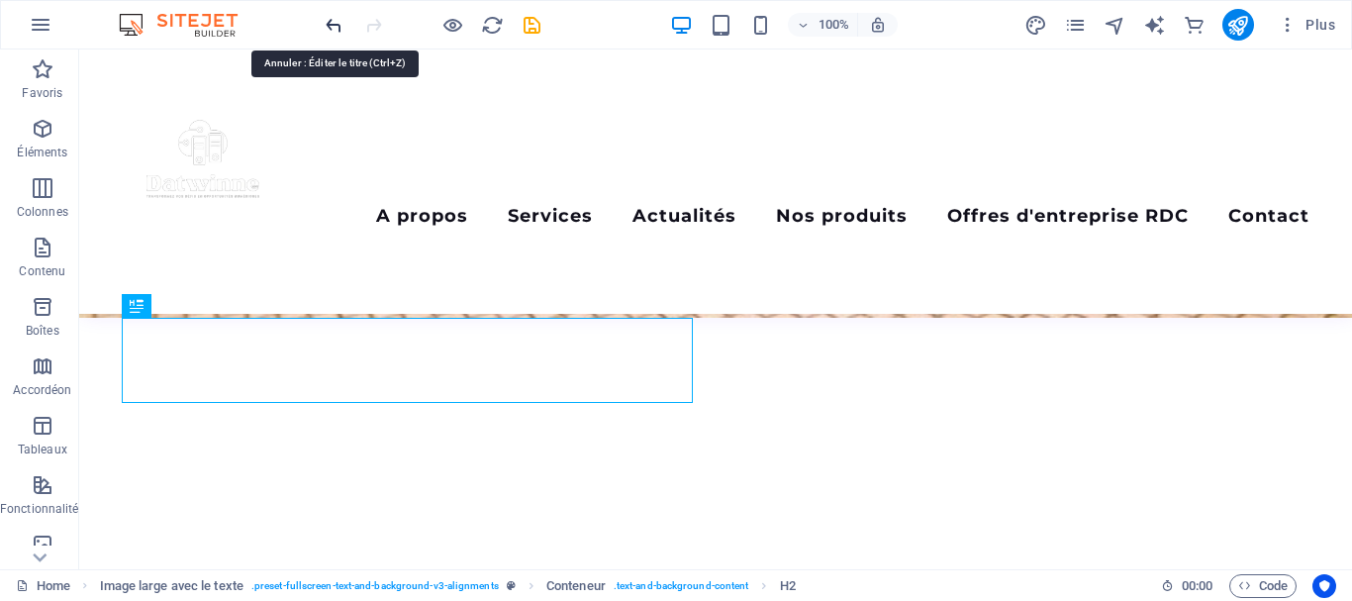
click at [330, 25] on icon "undo" at bounding box center [334, 25] width 23 height 23
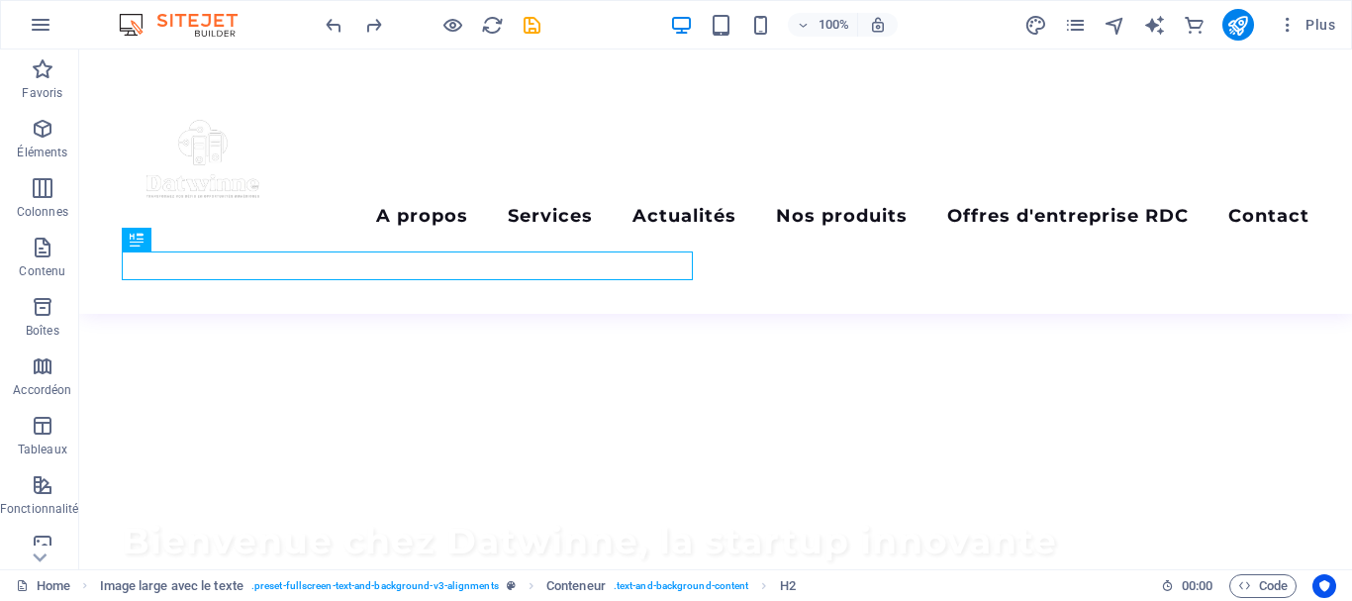
scroll to position [630, 0]
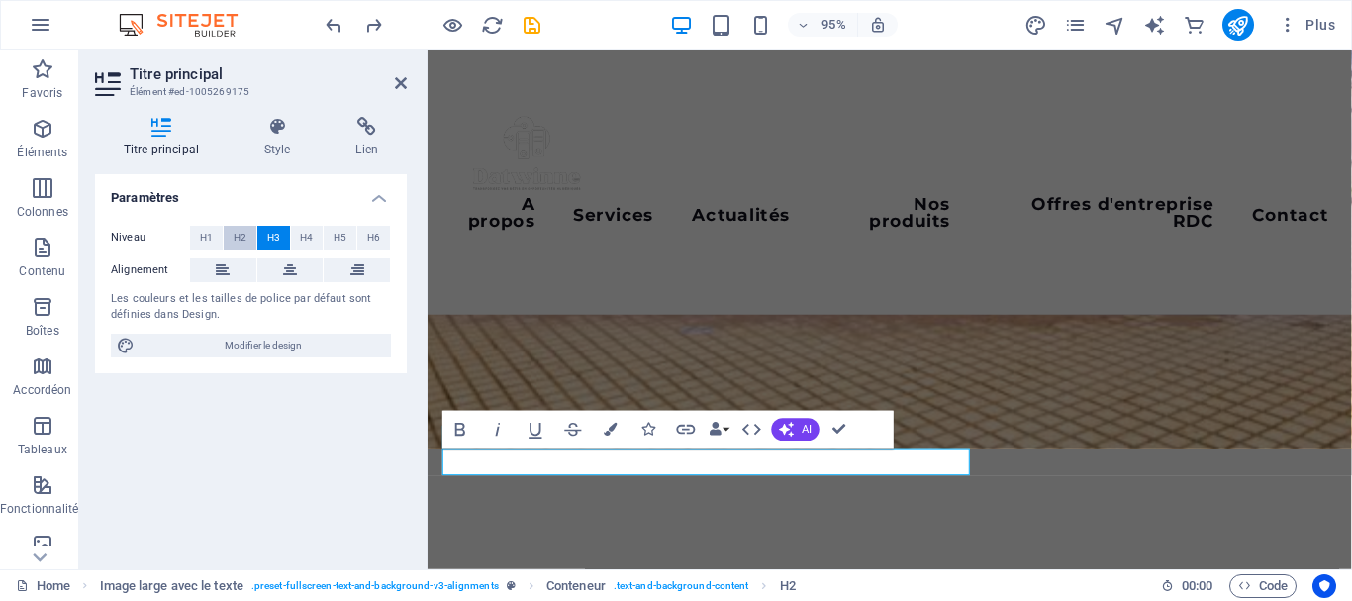
click at [243, 238] on span "H2" at bounding box center [240, 238] width 13 height 24
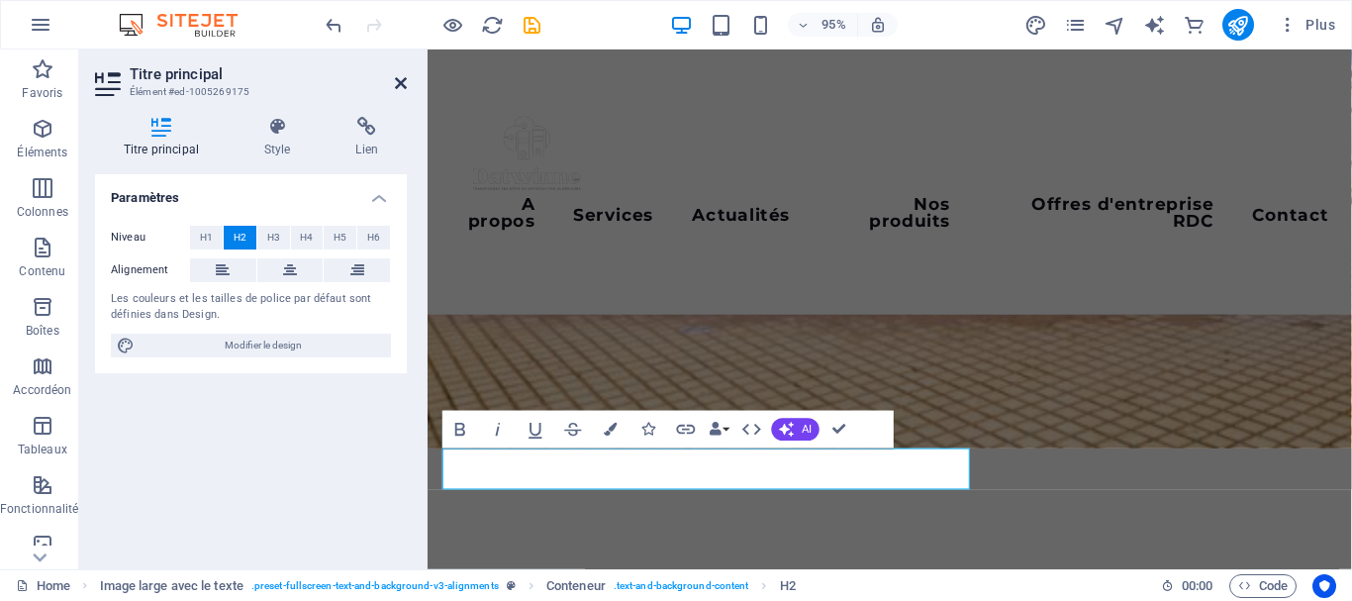
click at [400, 77] on icon at bounding box center [401, 83] width 12 height 16
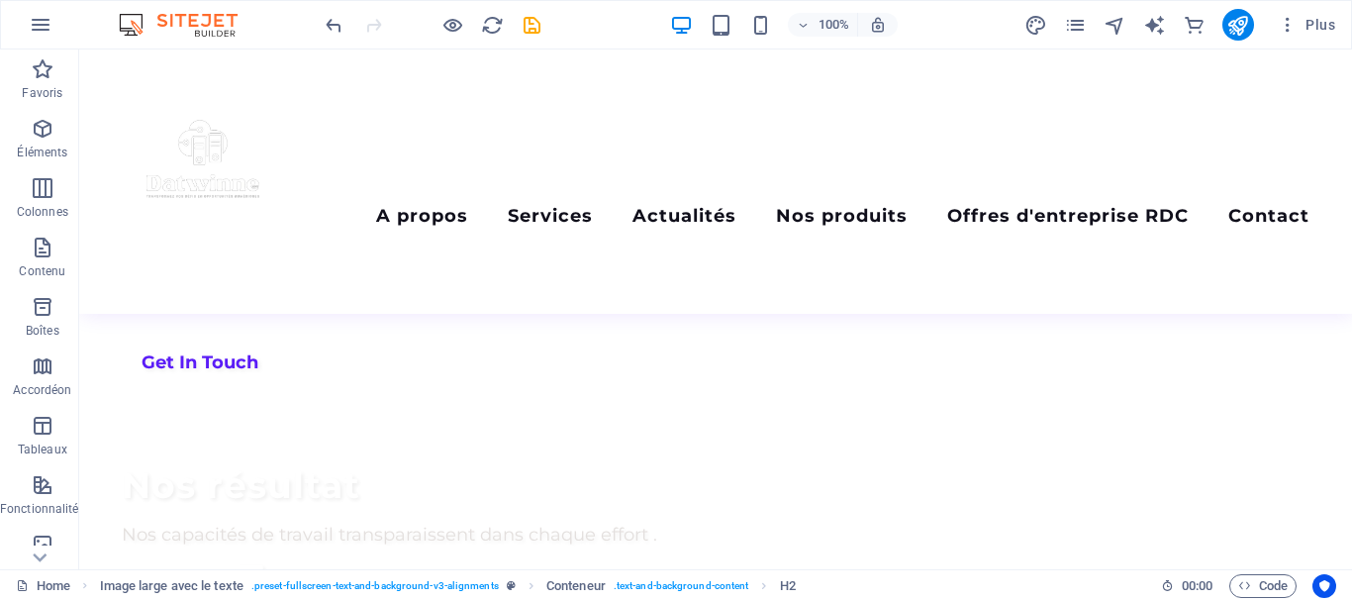
scroll to position [752, 0]
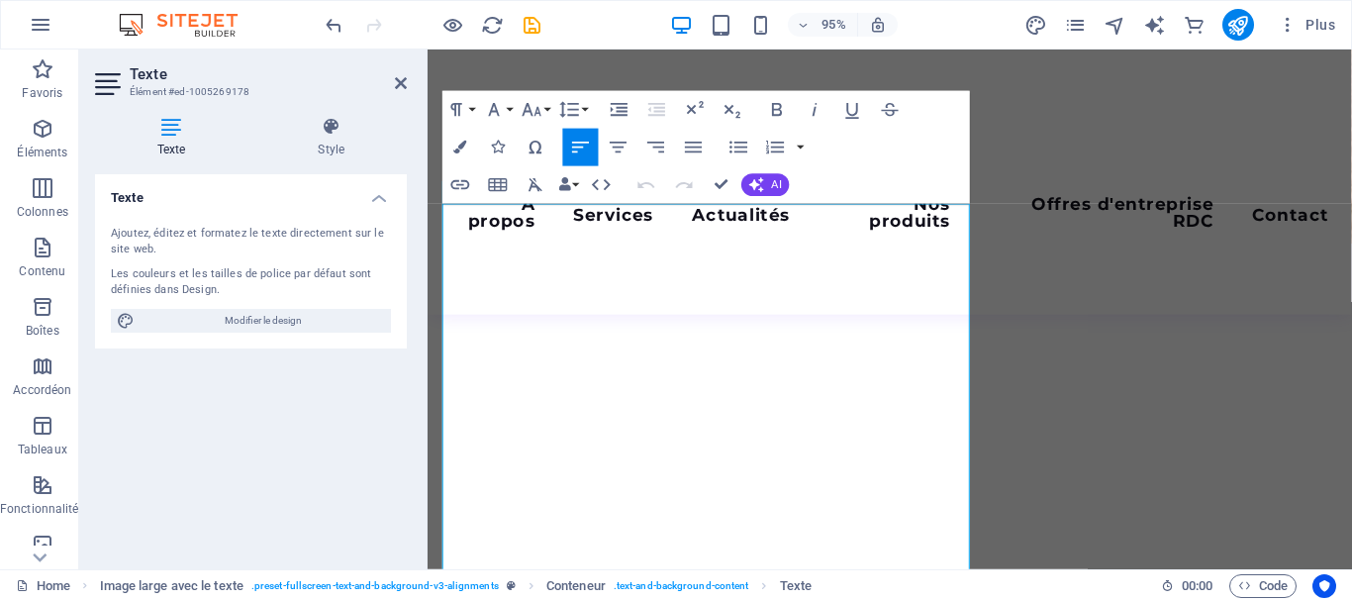
scroll to position [943, 0]
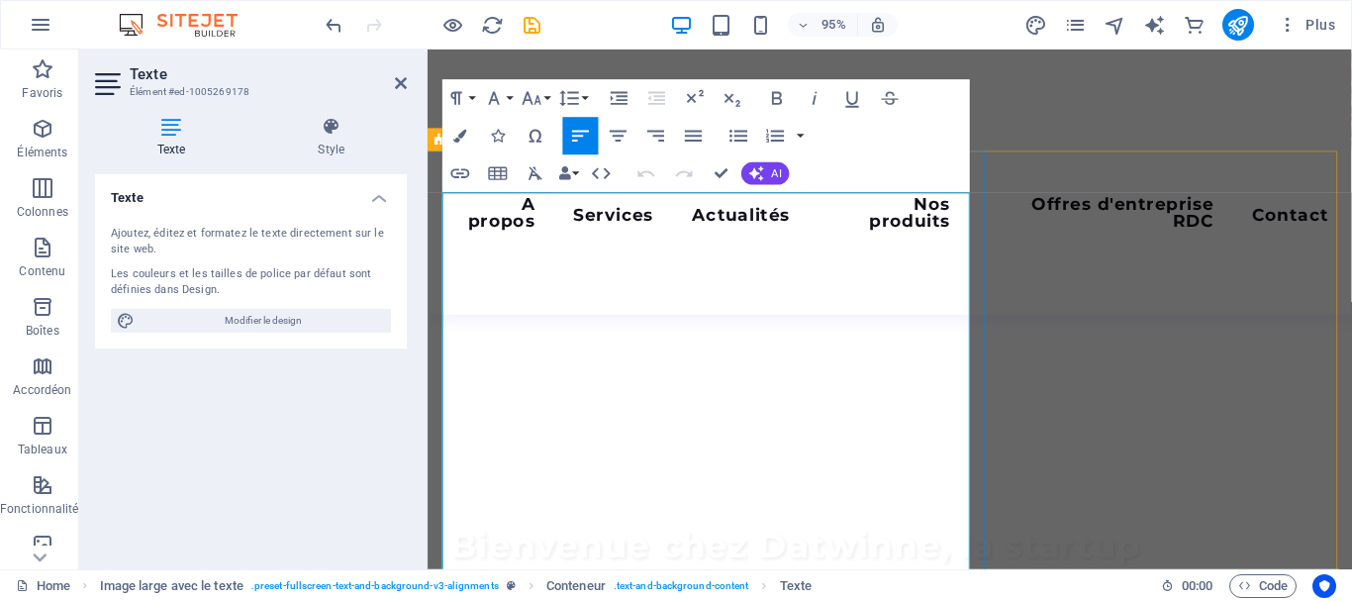
drag, startPoint x: 444, startPoint y: 431, endPoint x: 647, endPoint y: 536, distance: 228.5
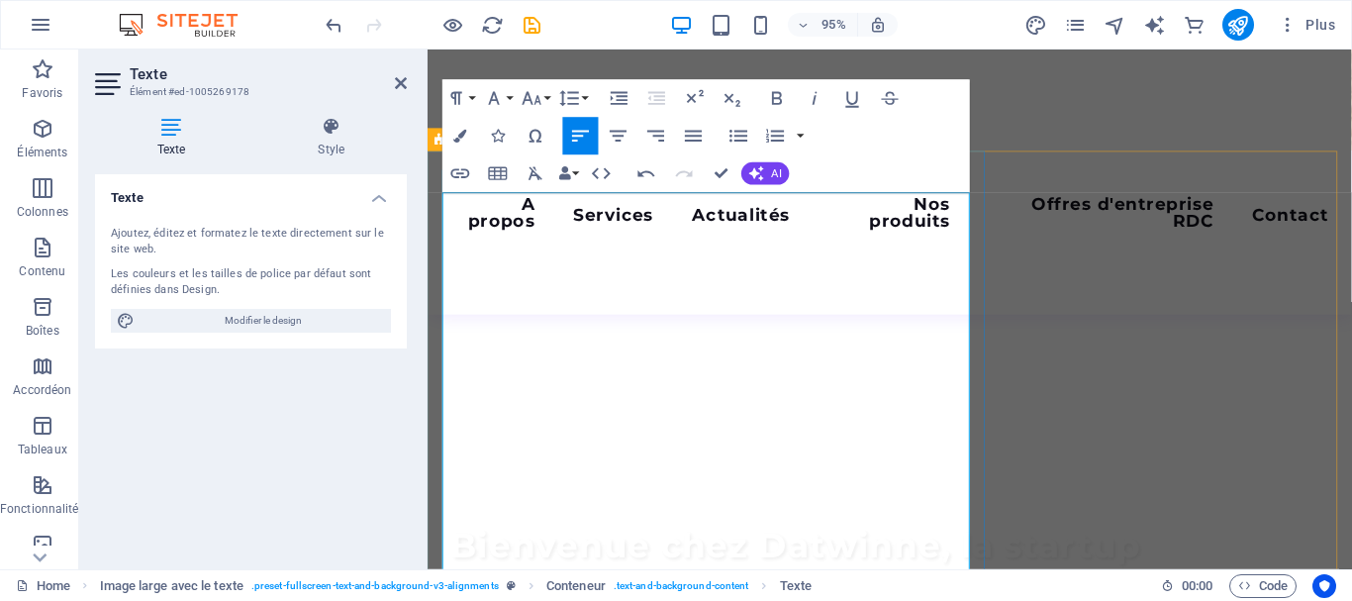
click at [398, 84] on icon at bounding box center [401, 83] width 12 height 16
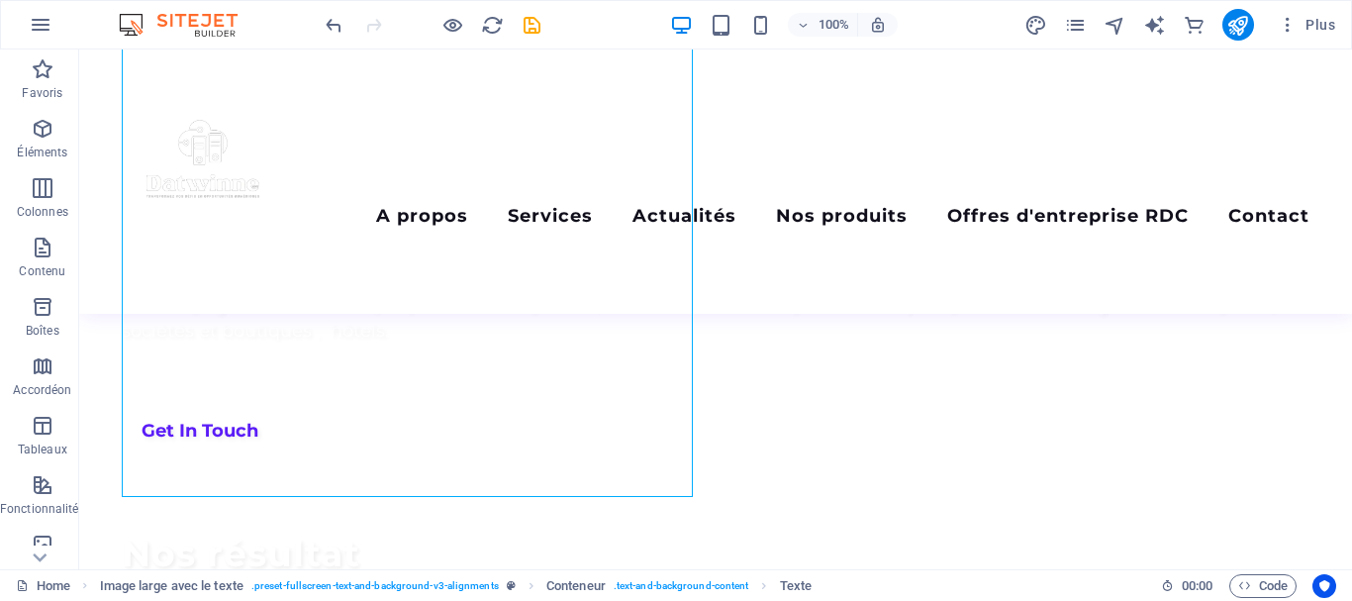
scroll to position [1036, 0]
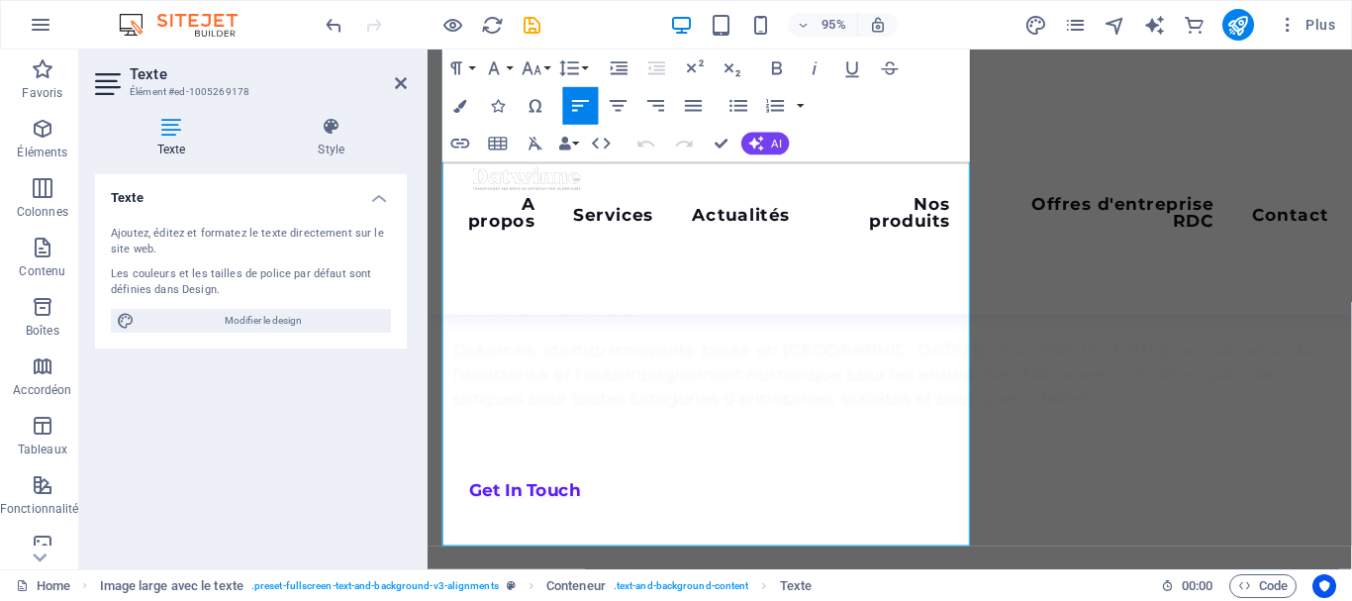
scroll to position [1081, 0]
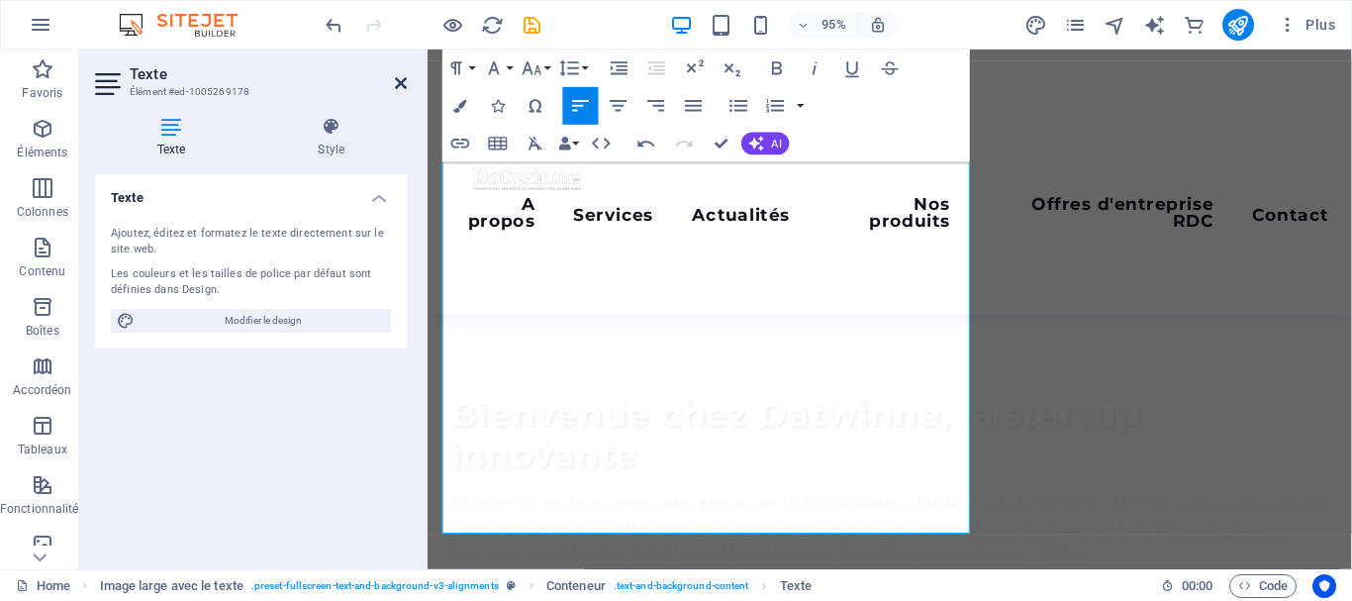
click at [403, 89] on icon at bounding box center [401, 83] width 12 height 16
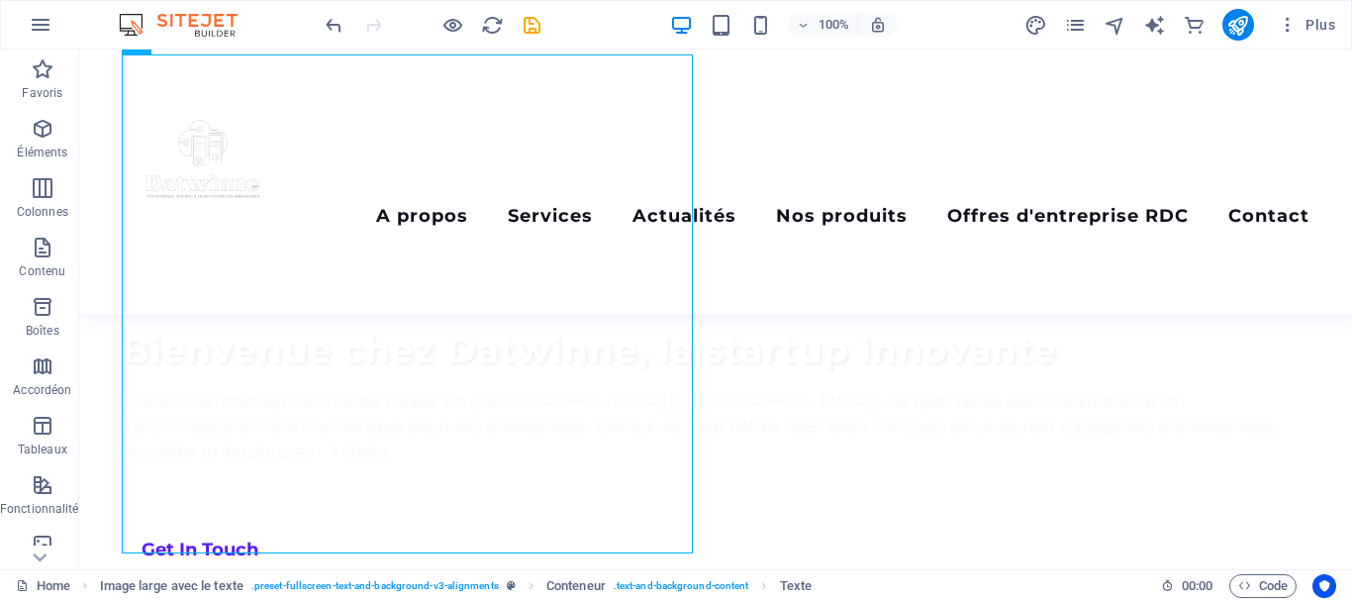
scroll to position [978, 0]
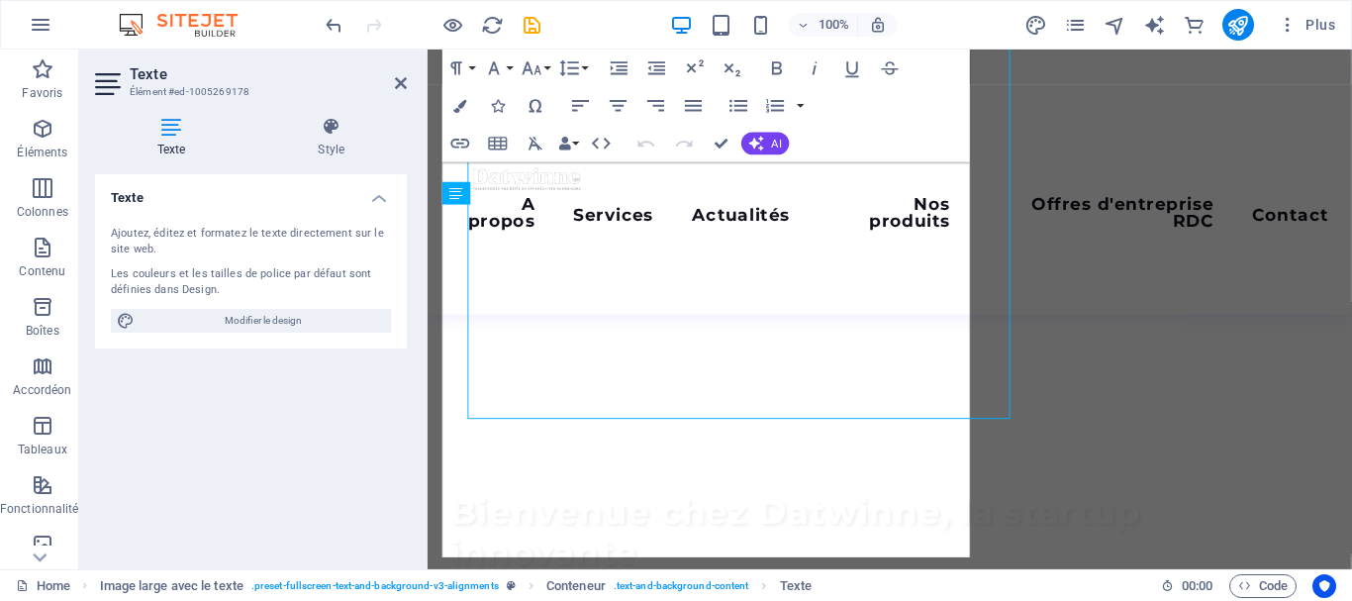
scroll to position [1056, 0]
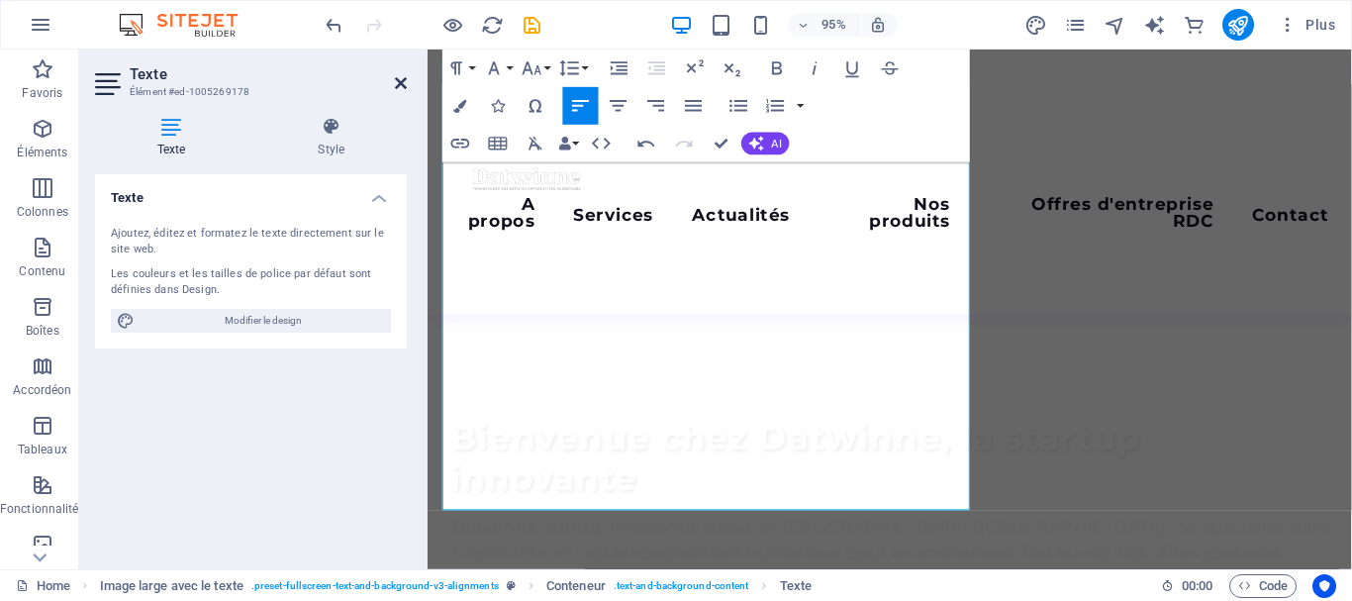
click at [400, 81] on icon at bounding box center [401, 83] width 12 height 16
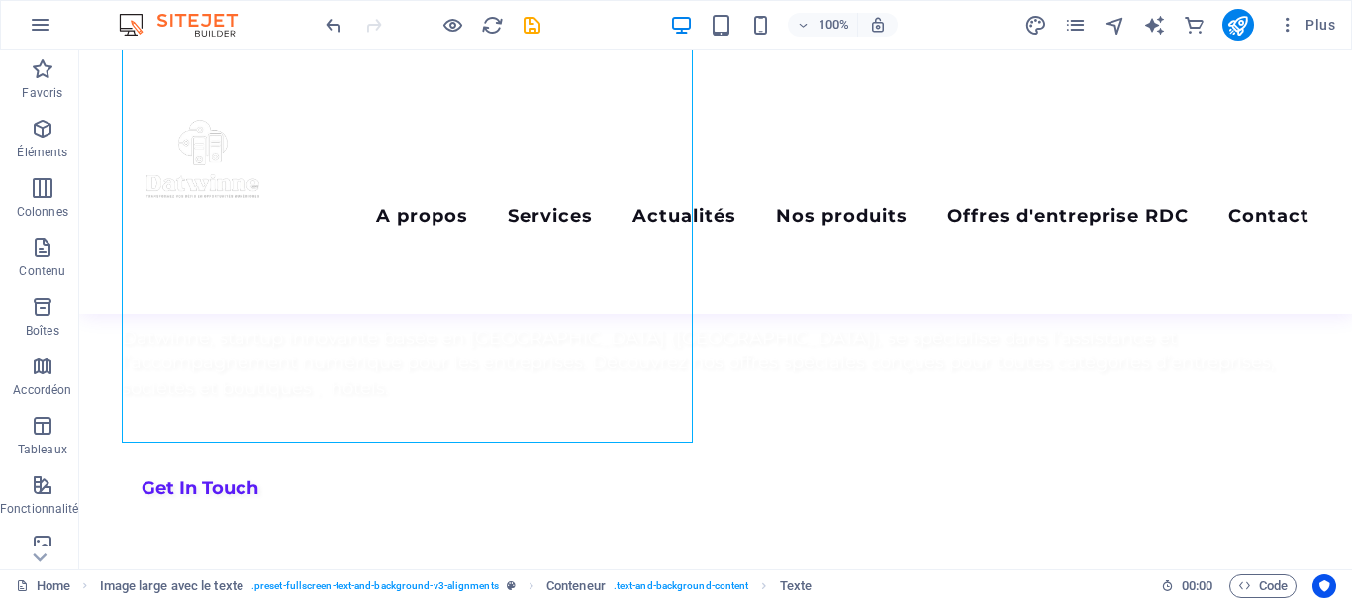
scroll to position [943, 0]
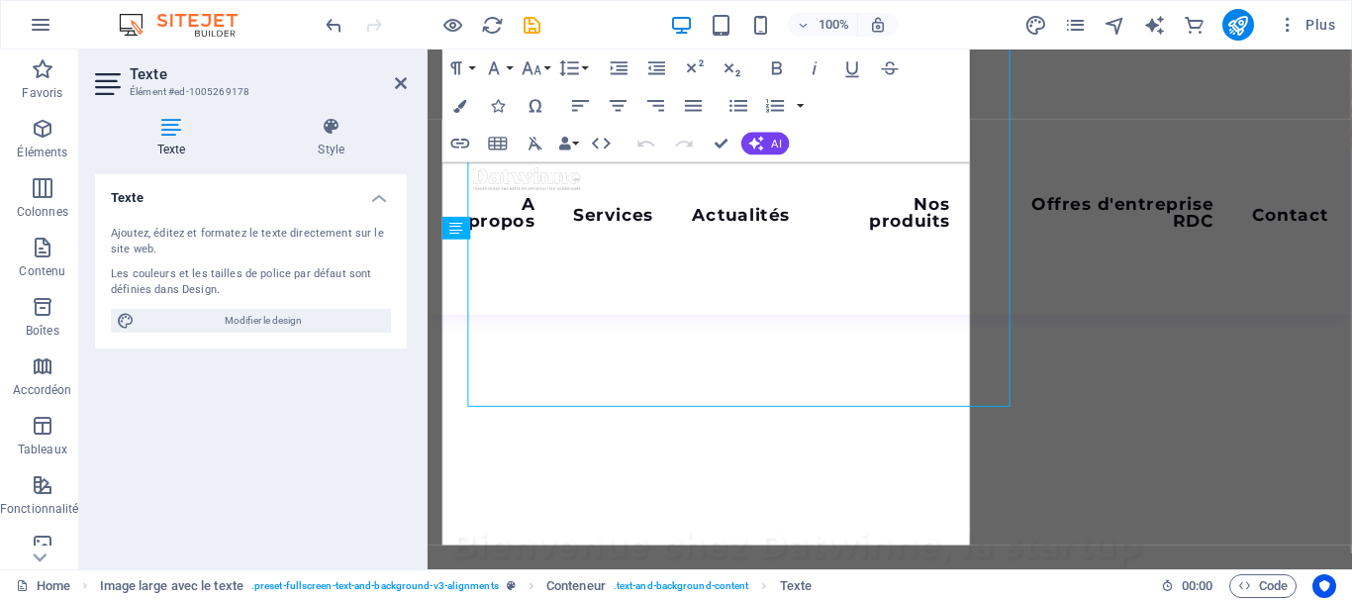
scroll to position [1020, 0]
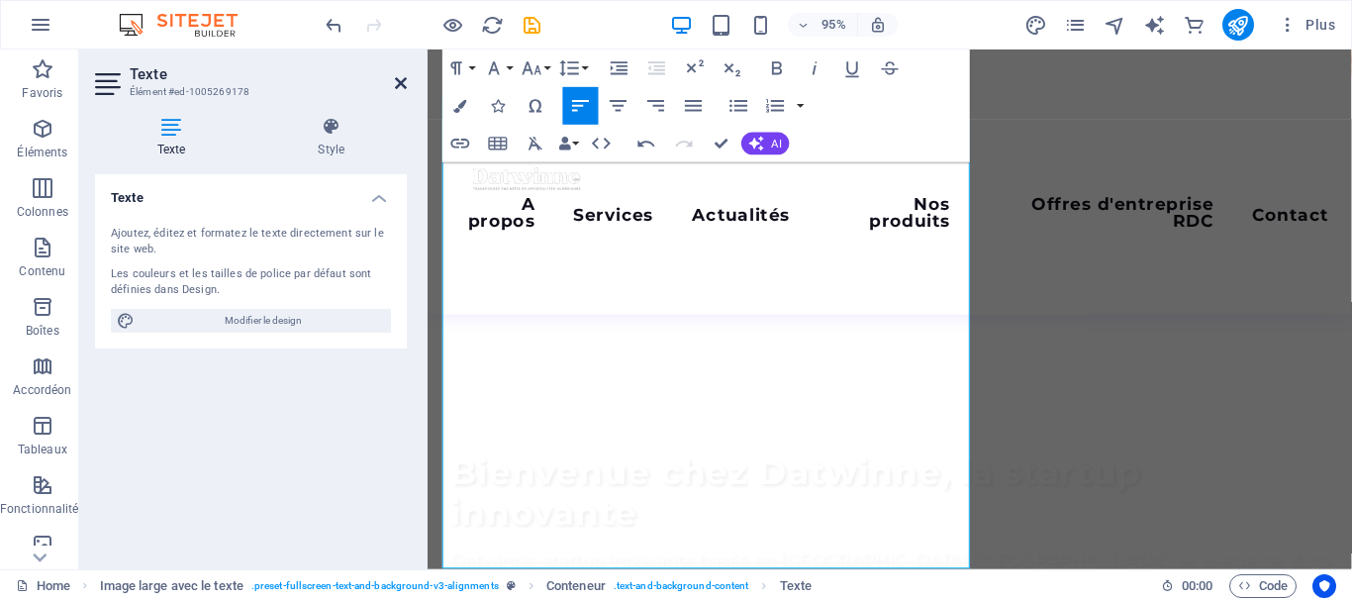
click at [400, 83] on icon at bounding box center [401, 83] width 12 height 16
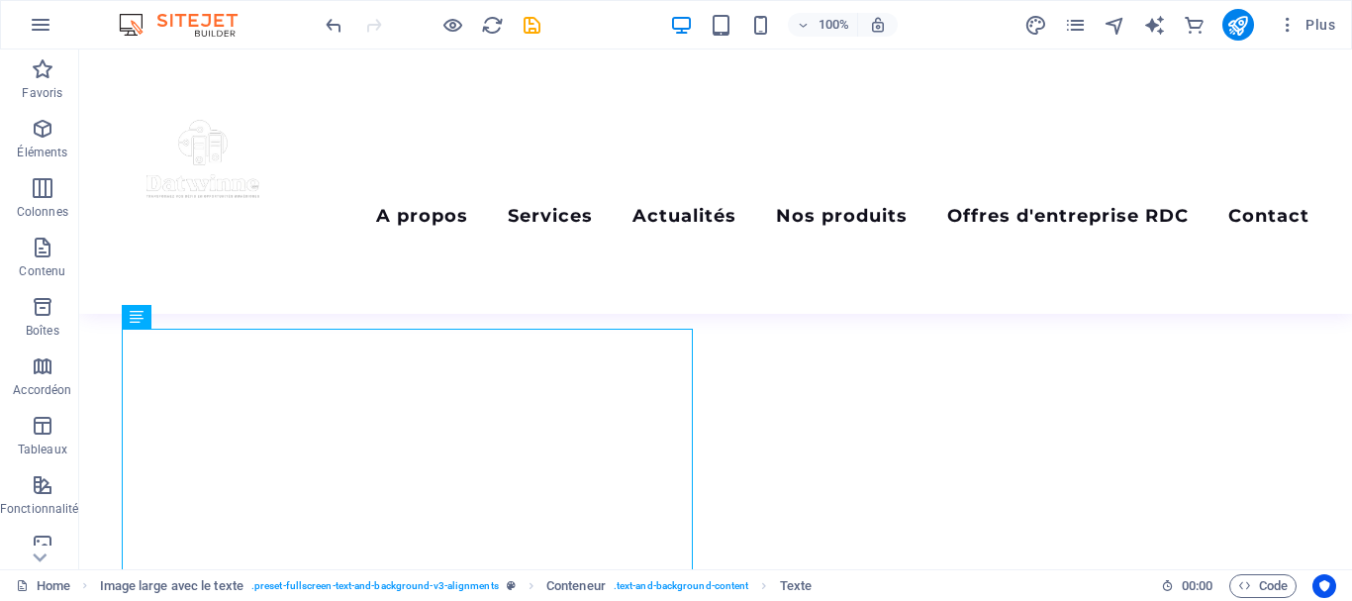
scroll to position [704, 0]
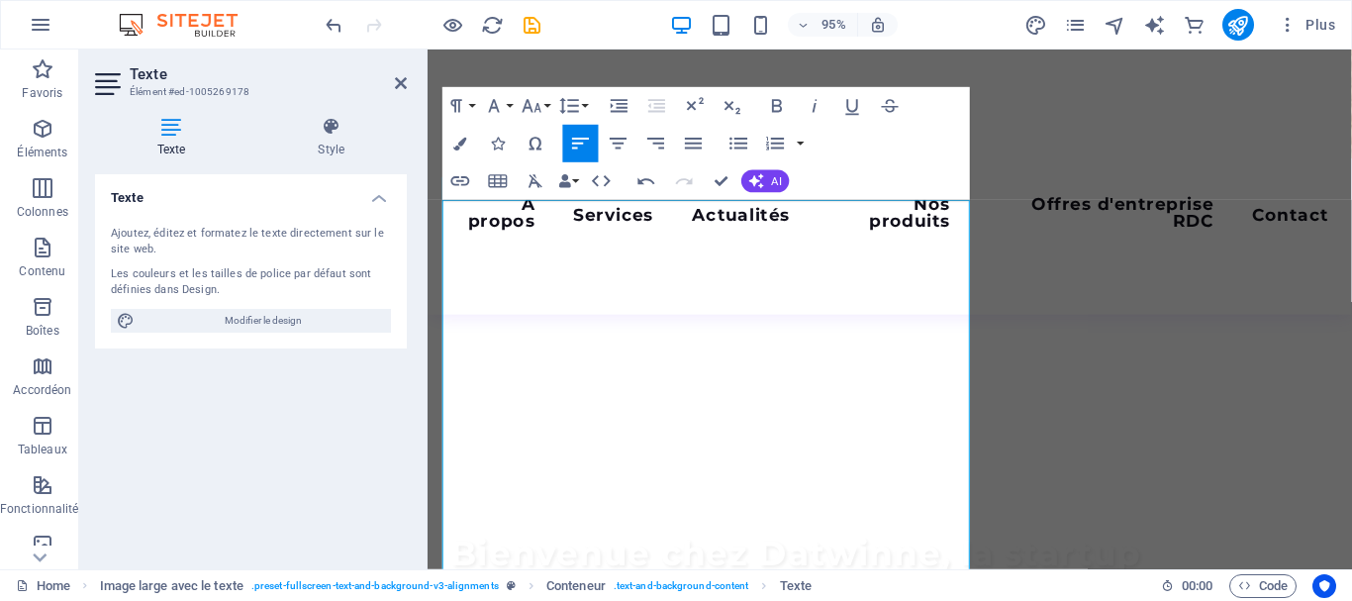
scroll to position [946, 0]
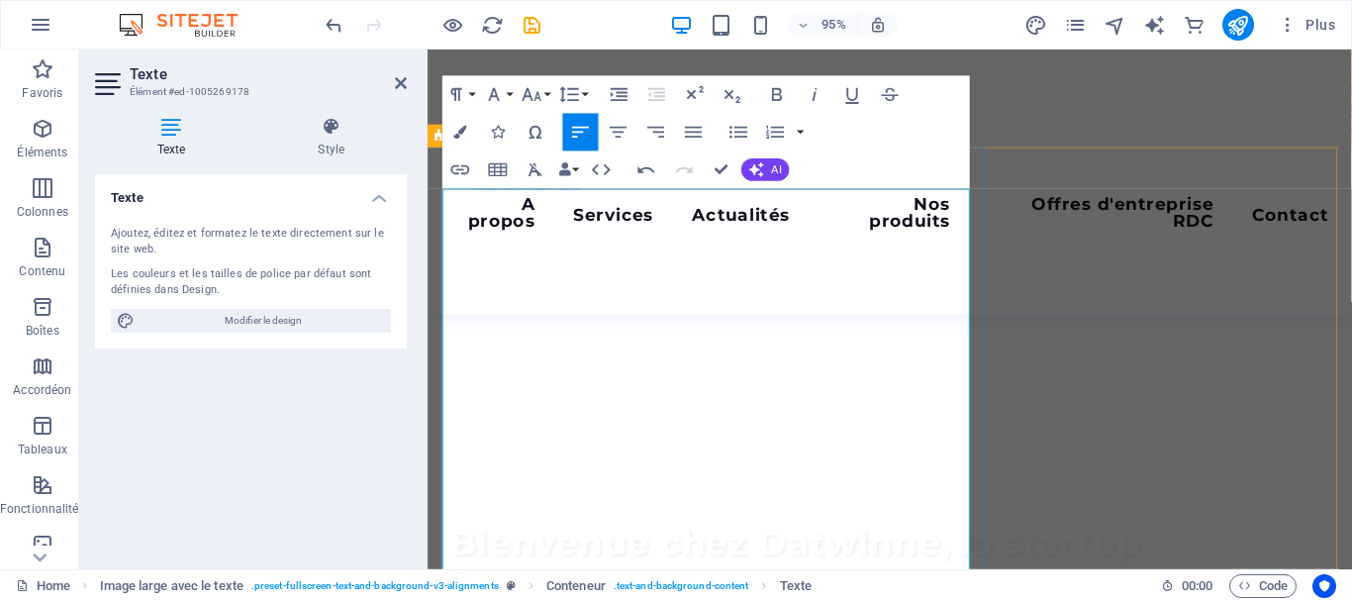
click at [395, 82] on icon at bounding box center [401, 83] width 12 height 16
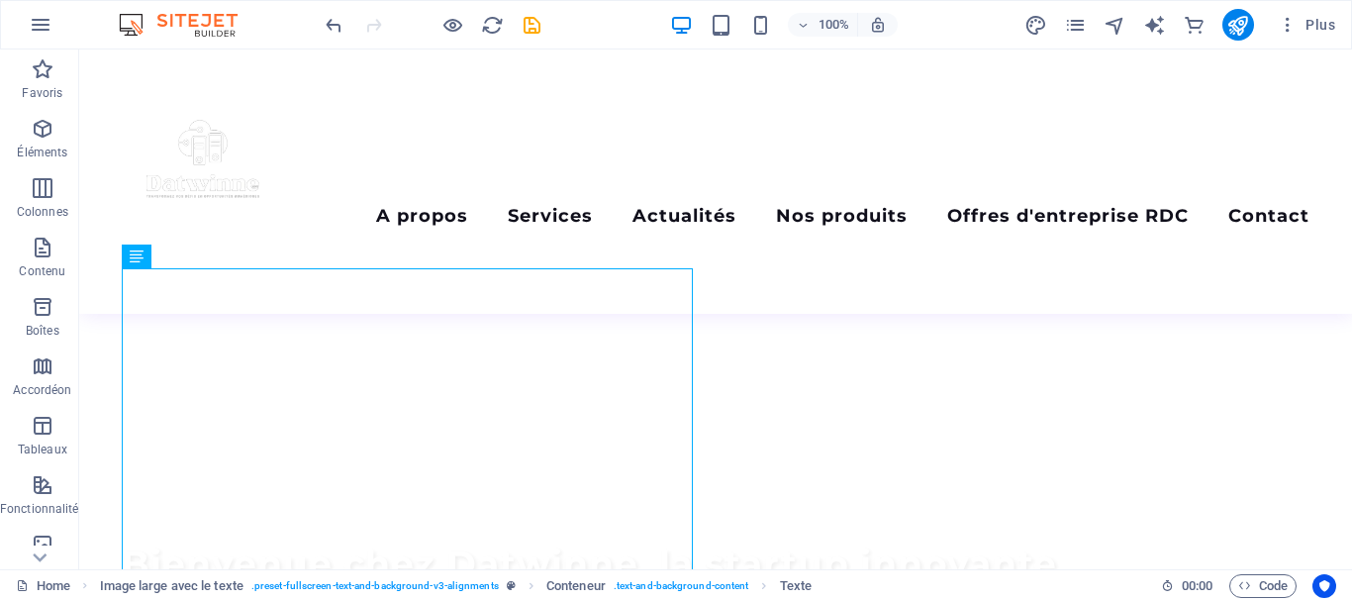
scroll to position [704, 0]
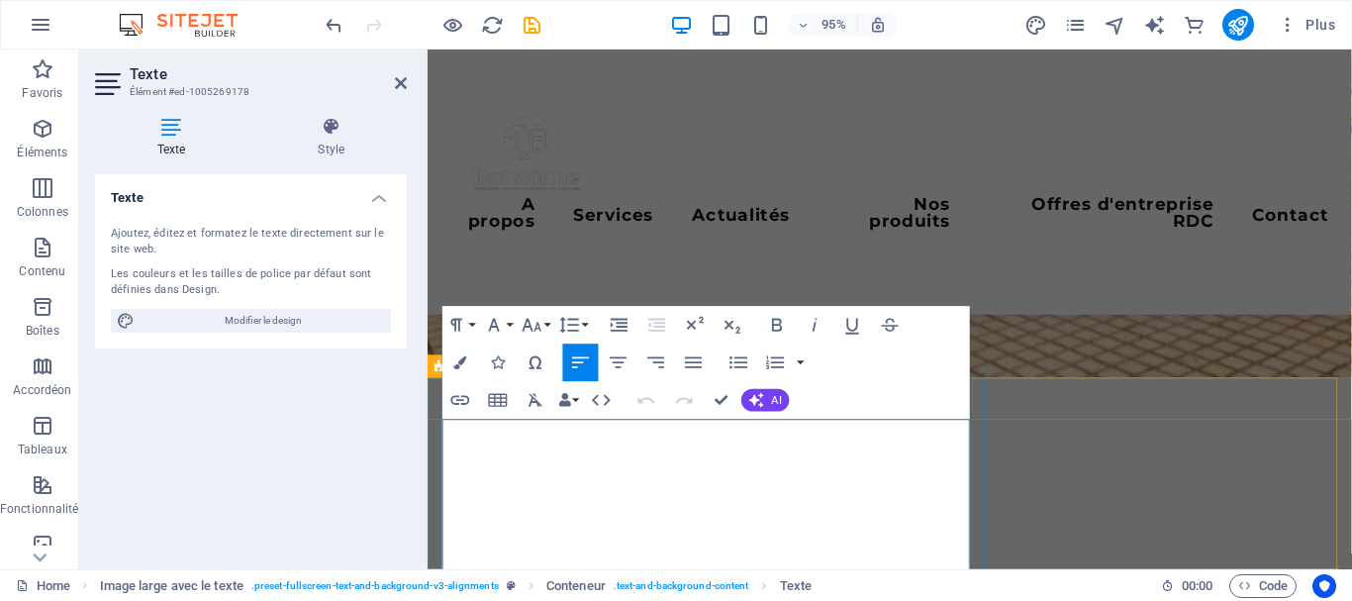
click at [395, 83] on icon at bounding box center [401, 83] width 12 height 16
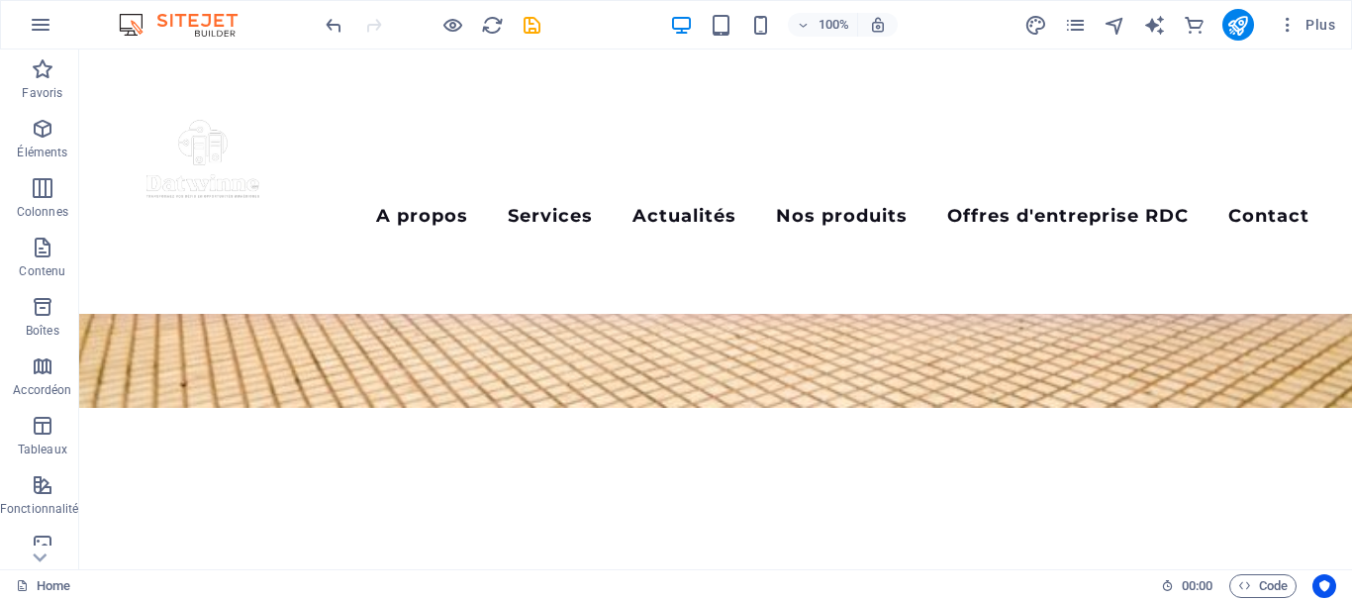
scroll to position [485, 0]
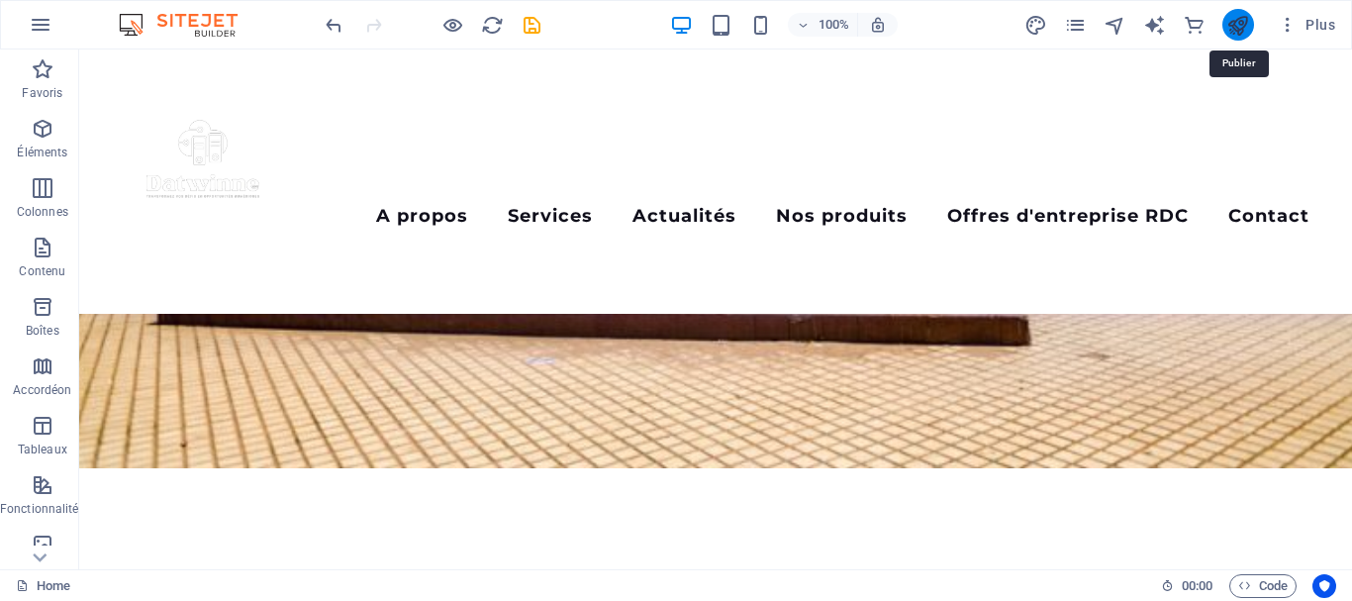
click at [1239, 29] on icon "publish" at bounding box center [1238, 25] width 23 height 23
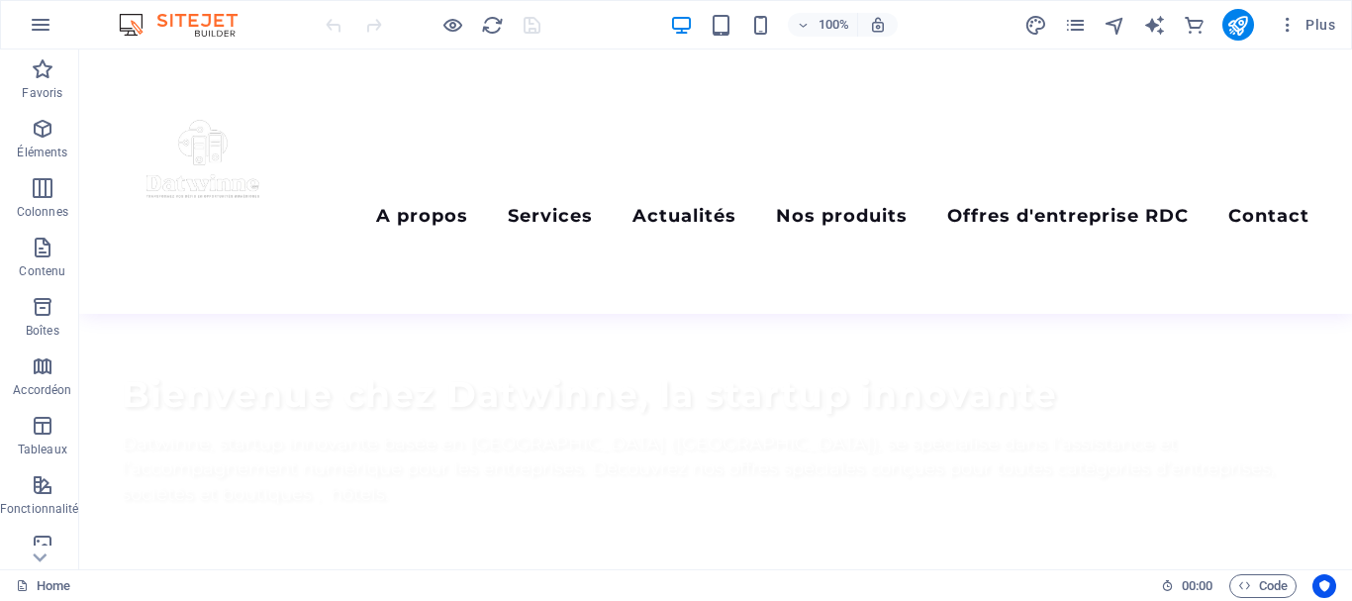
scroll to position [911, 0]
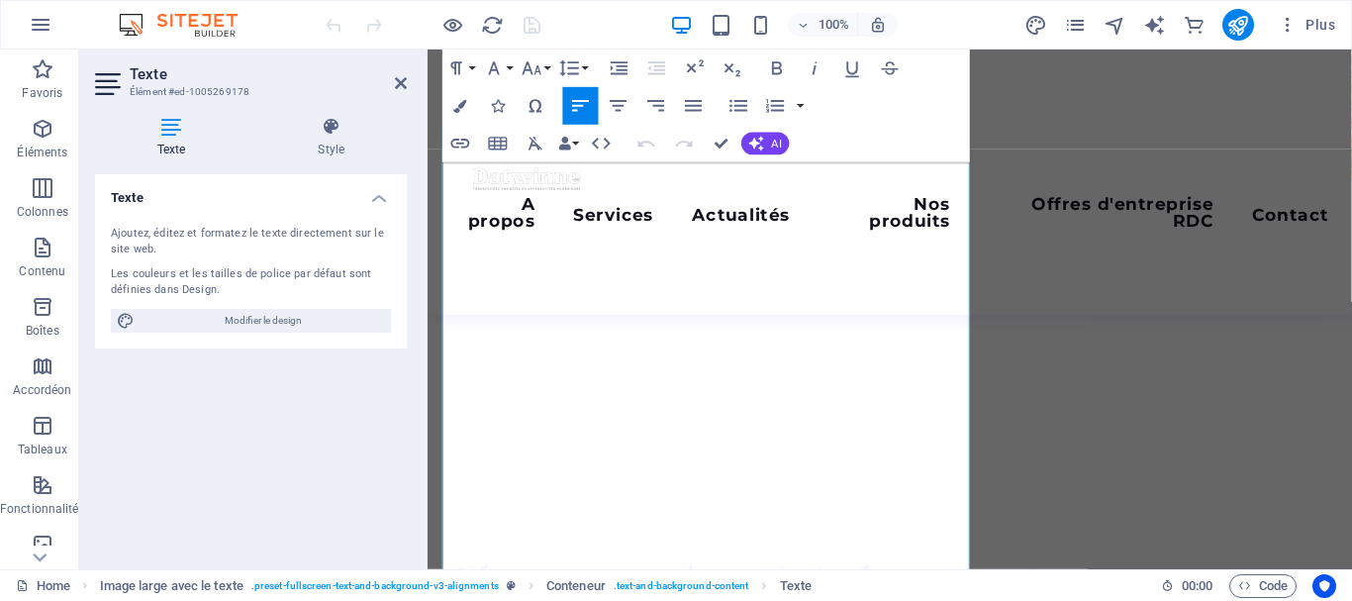
scroll to position [988, 0]
click at [396, 88] on icon at bounding box center [401, 83] width 12 height 16
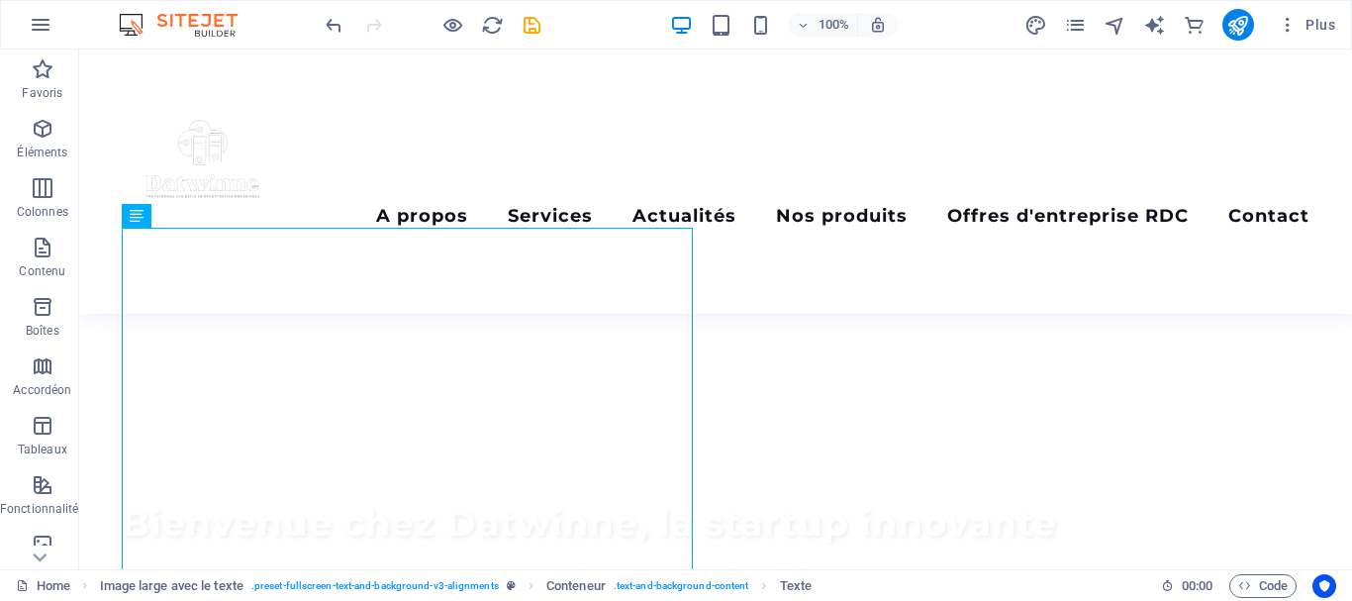
scroll to position [720, 0]
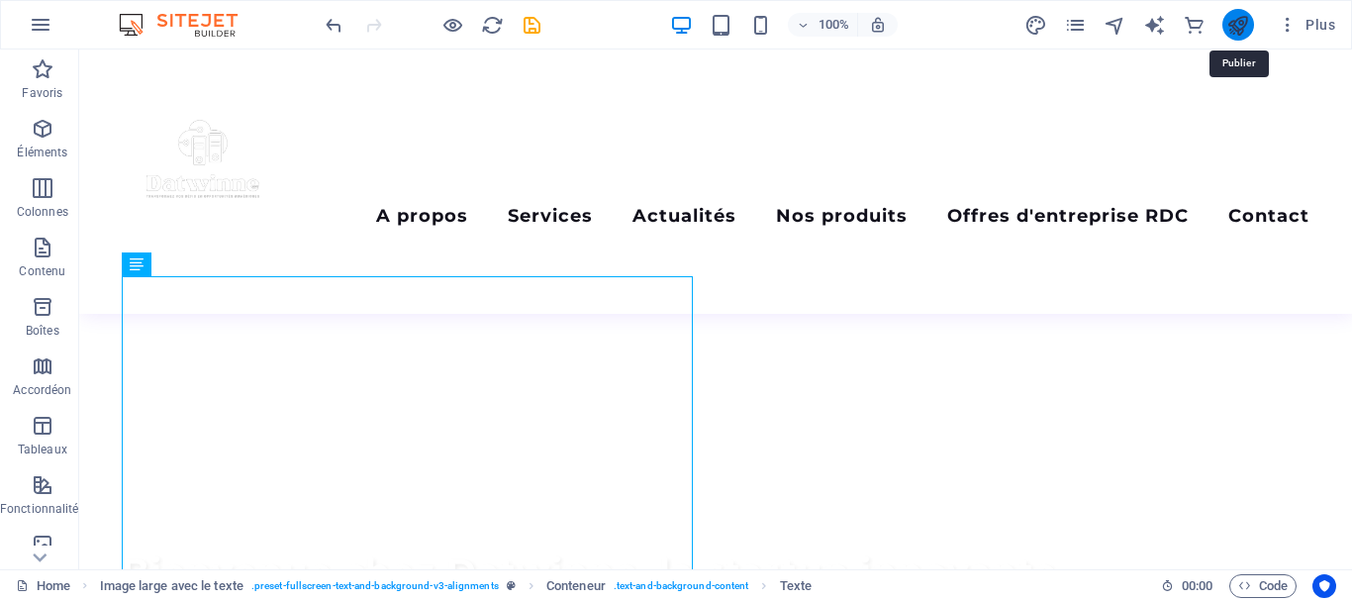
click at [1244, 28] on icon "publish" at bounding box center [1238, 25] width 23 height 23
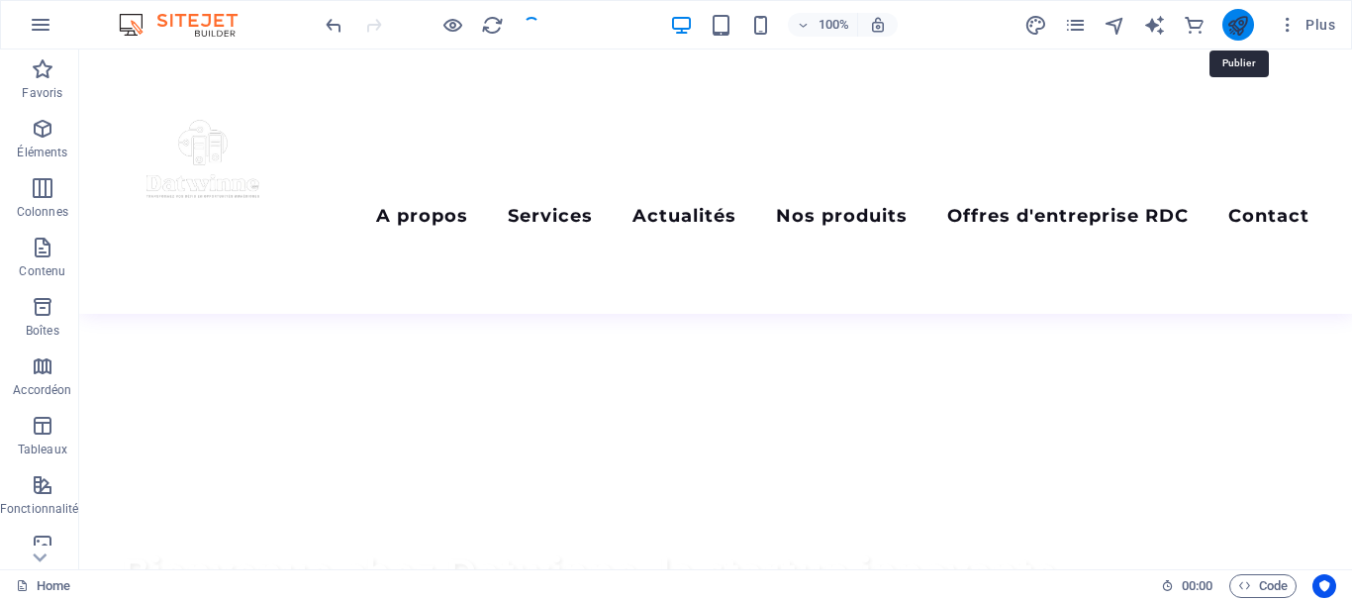
click at [1244, 28] on icon "publish" at bounding box center [1238, 25] width 23 height 23
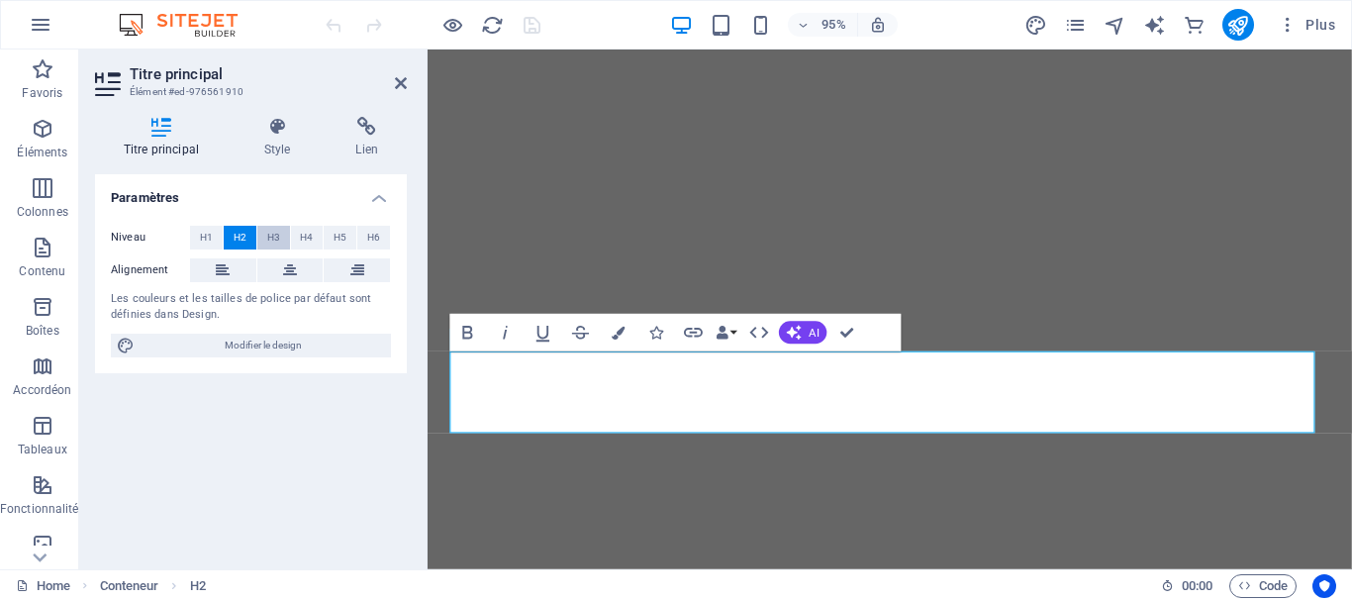
click at [279, 241] on span "H3" at bounding box center [273, 238] width 13 height 24
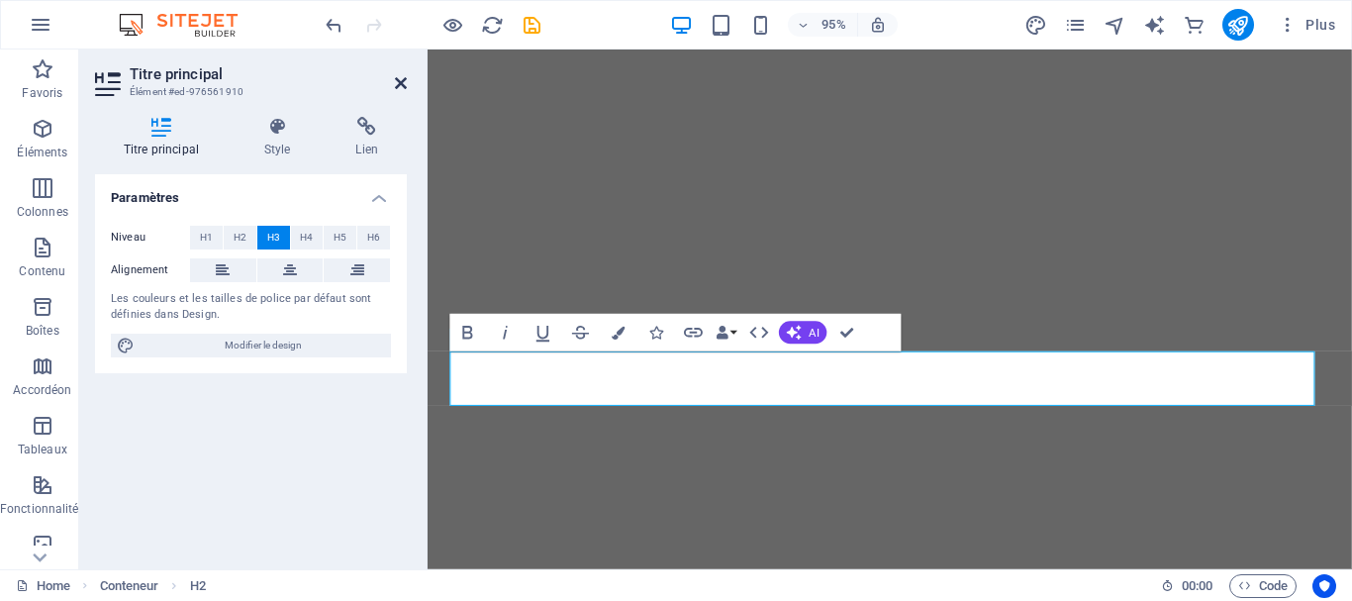
click at [399, 86] on icon at bounding box center [401, 83] width 12 height 16
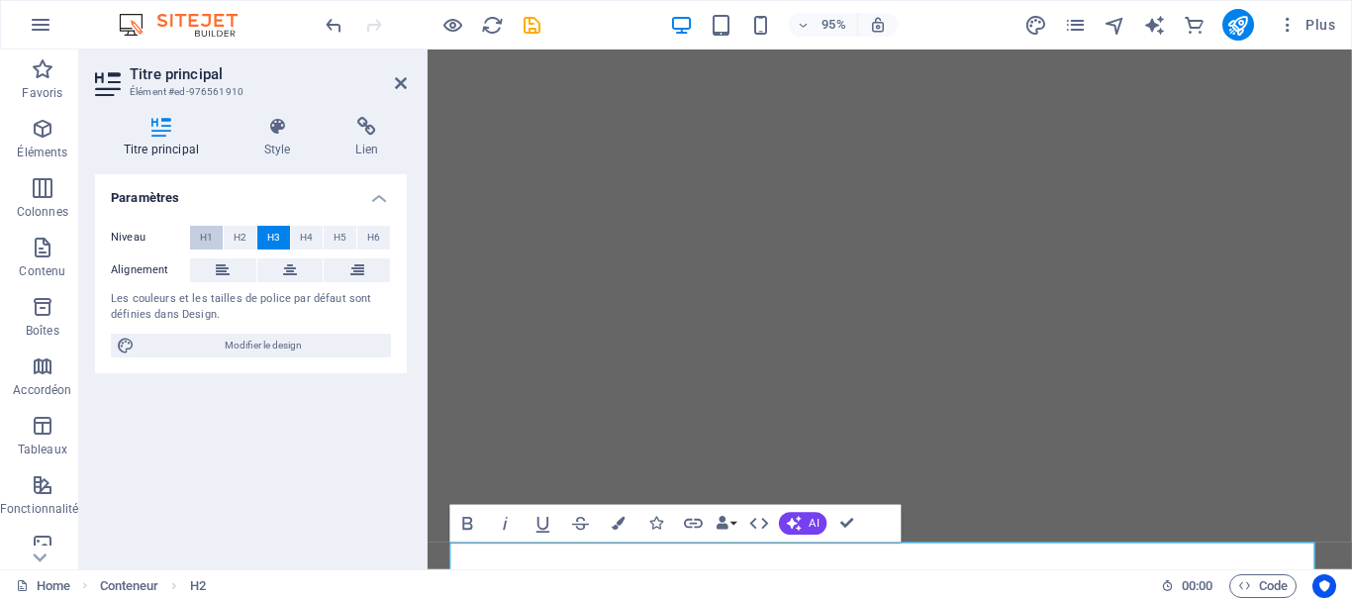
click at [205, 244] on span "H1" at bounding box center [206, 238] width 13 height 24
click at [245, 237] on span "H2" at bounding box center [240, 238] width 13 height 24
click at [404, 83] on icon at bounding box center [401, 83] width 12 height 16
